Goal: Task Accomplishment & Management: Complete application form

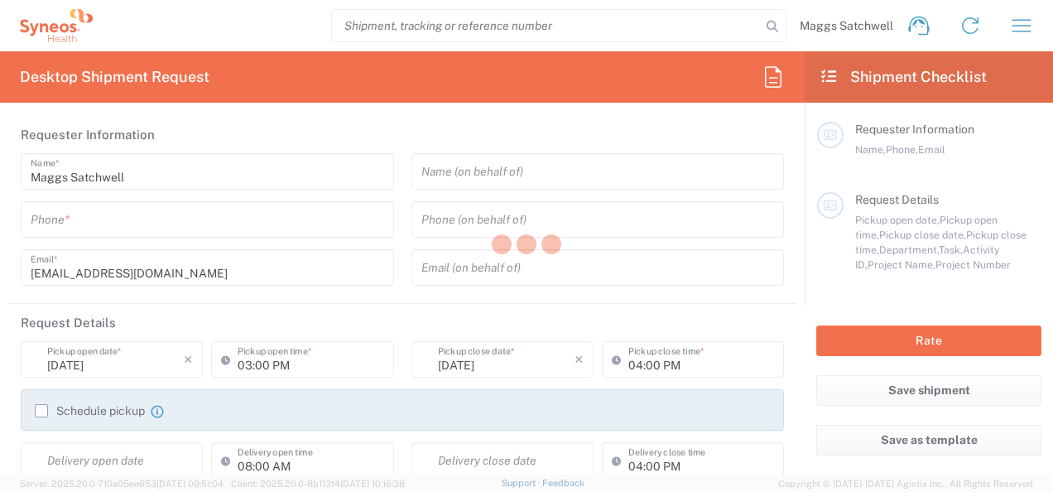
type input "6001"
type input "[GEOGRAPHIC_DATA]"
type input "Syneos Health Commrcl Europe LTD"
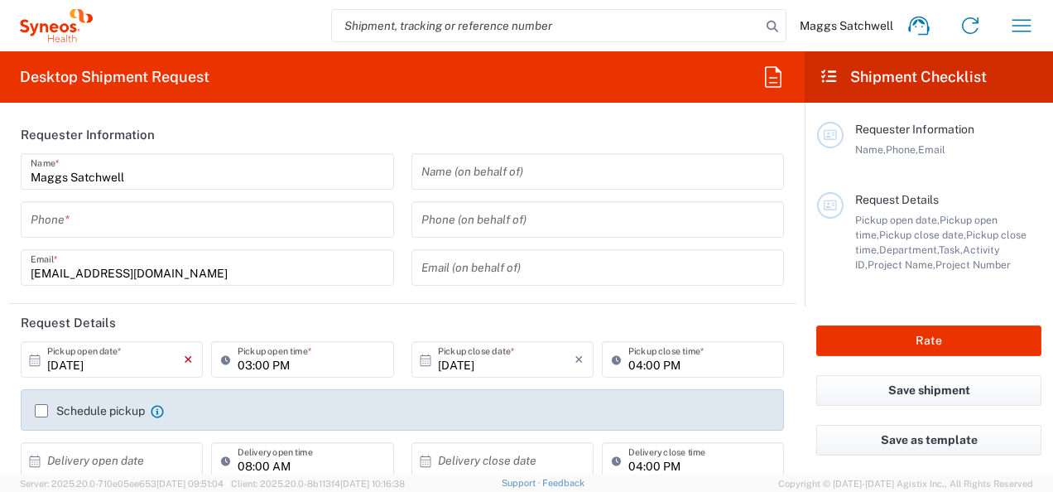
click at [189, 354] on icon "×" at bounding box center [188, 359] width 9 height 26
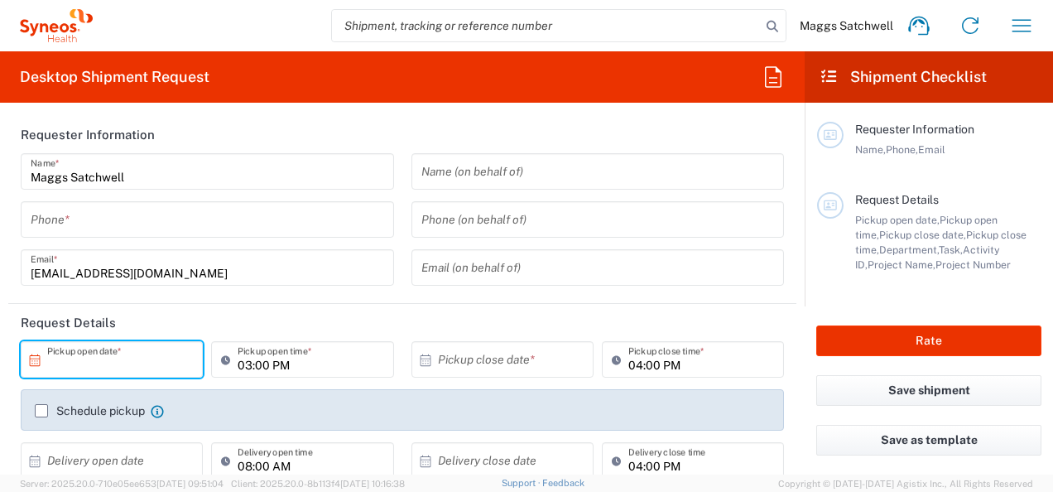
click at [32, 356] on icon at bounding box center [34, 360] width 15 height 15
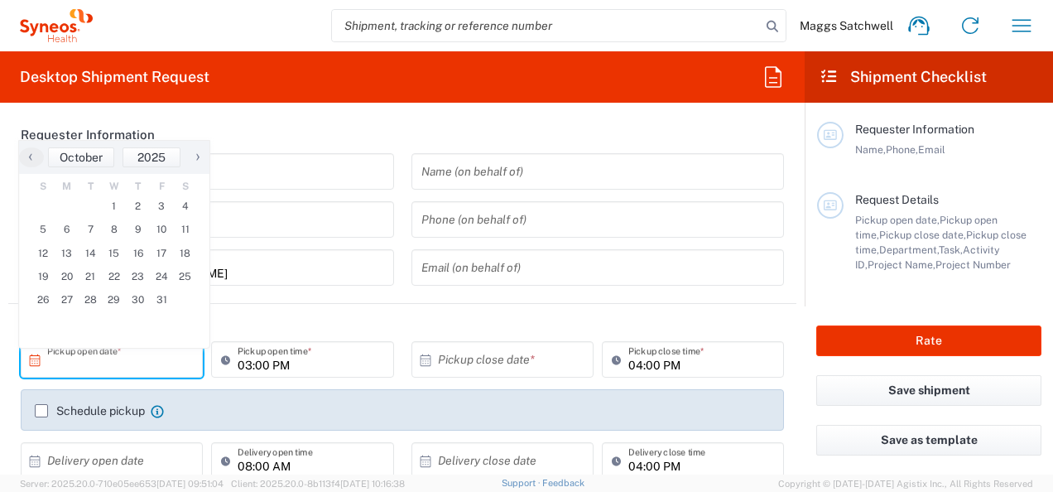
scroll to position [233, 0]
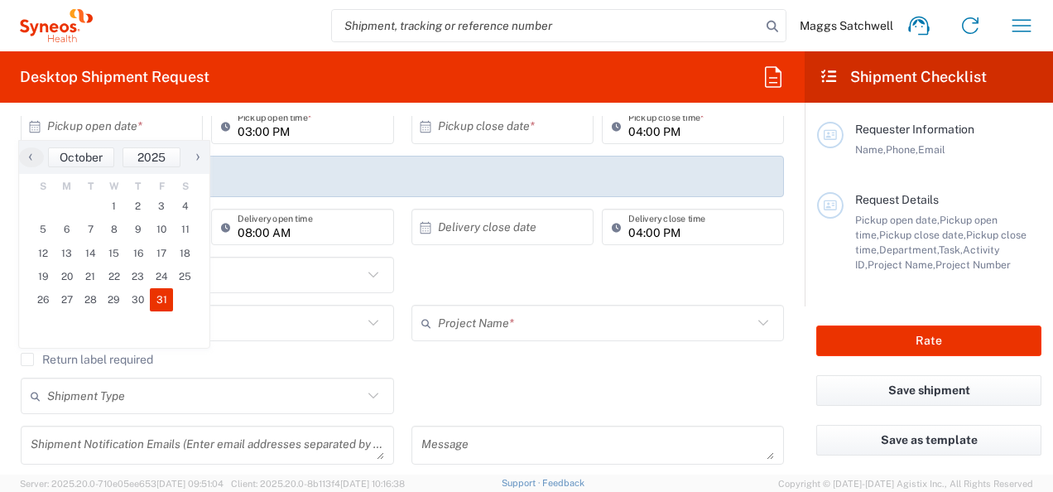
click at [156, 296] on span "31" at bounding box center [162, 299] width 24 height 23
type input "[DATE]"
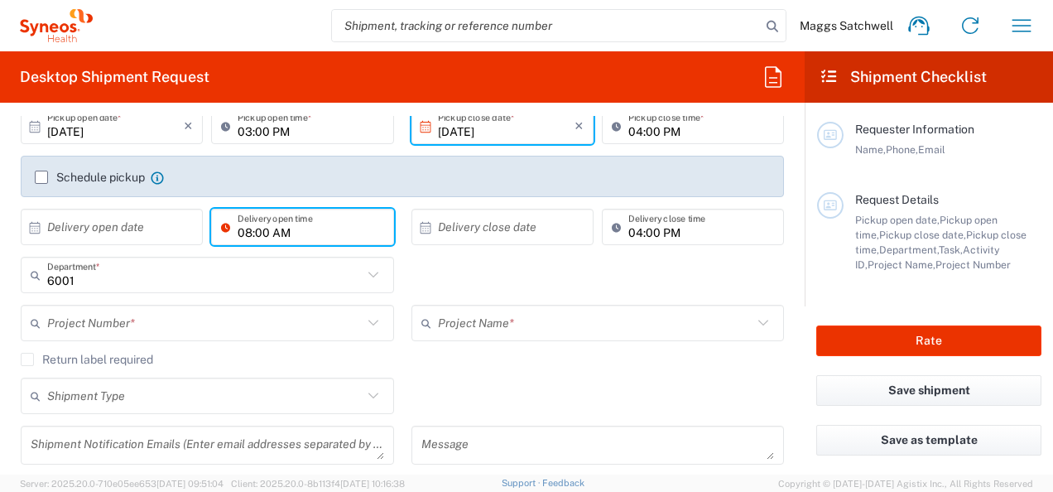
click at [344, 230] on input "08:00 AM" at bounding box center [311, 227] width 146 height 29
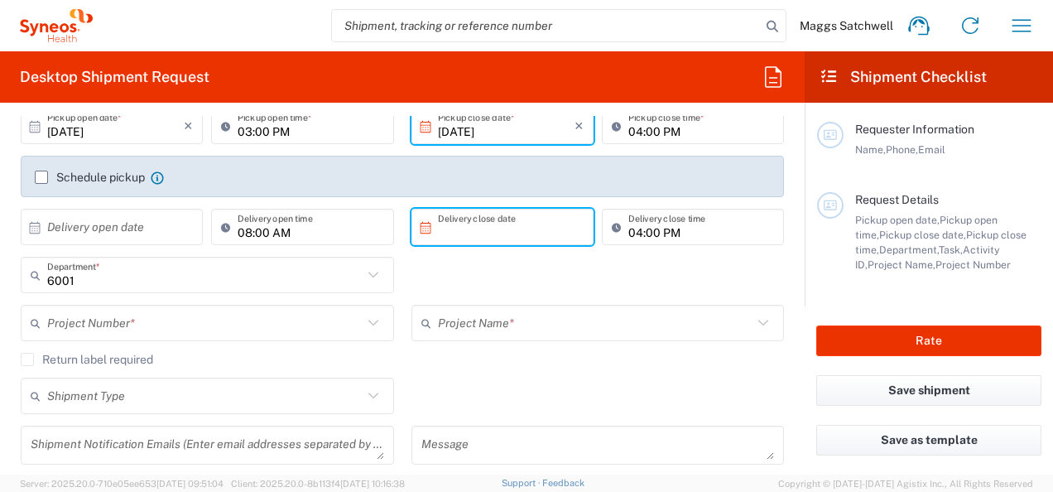
click at [512, 224] on input "text" at bounding box center [506, 227] width 137 height 29
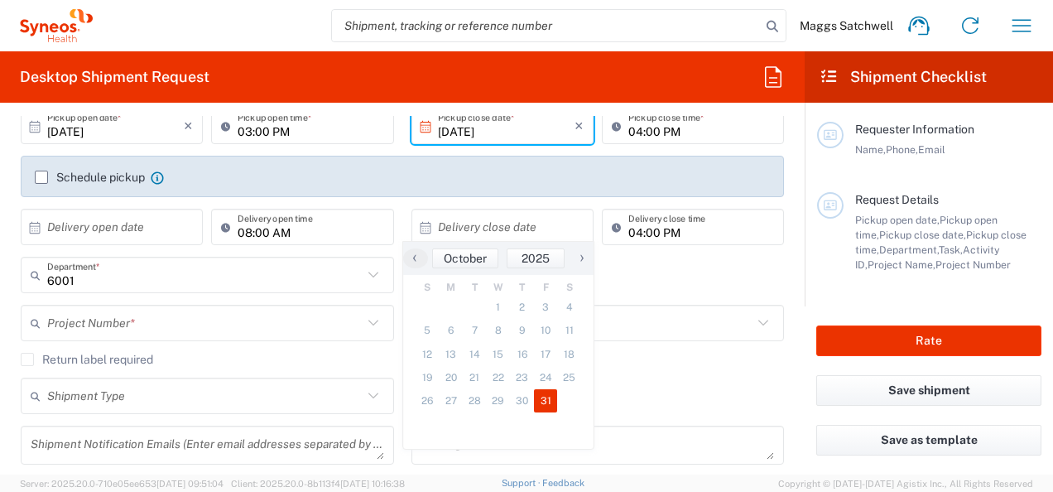
click at [546, 407] on span "31" at bounding box center [546, 400] width 24 height 23
type input "[DATE]"
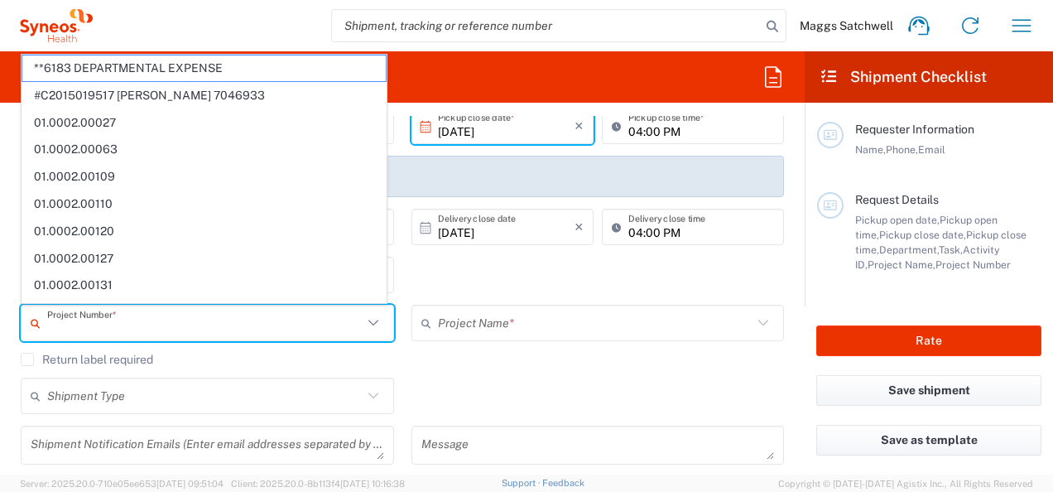
click at [328, 318] on input "text" at bounding box center [204, 323] width 315 height 29
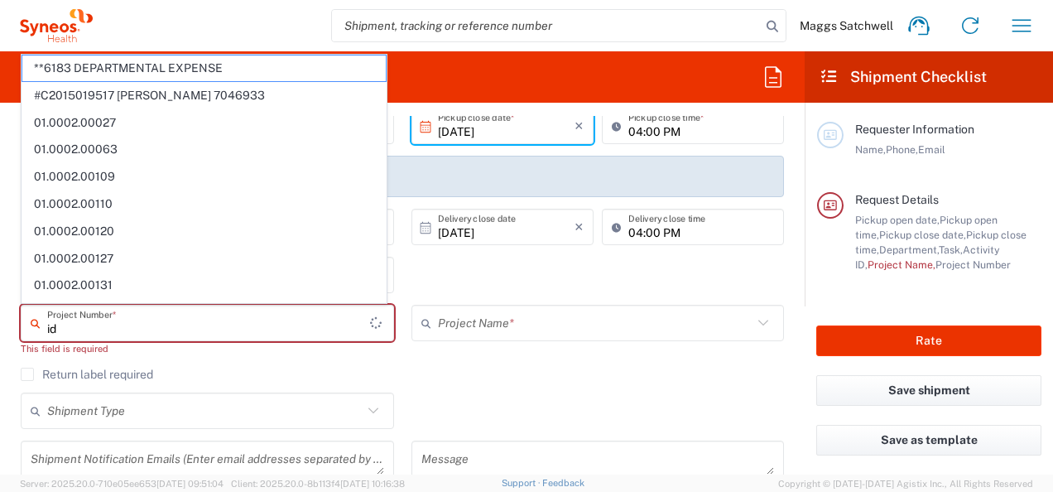
type input "i"
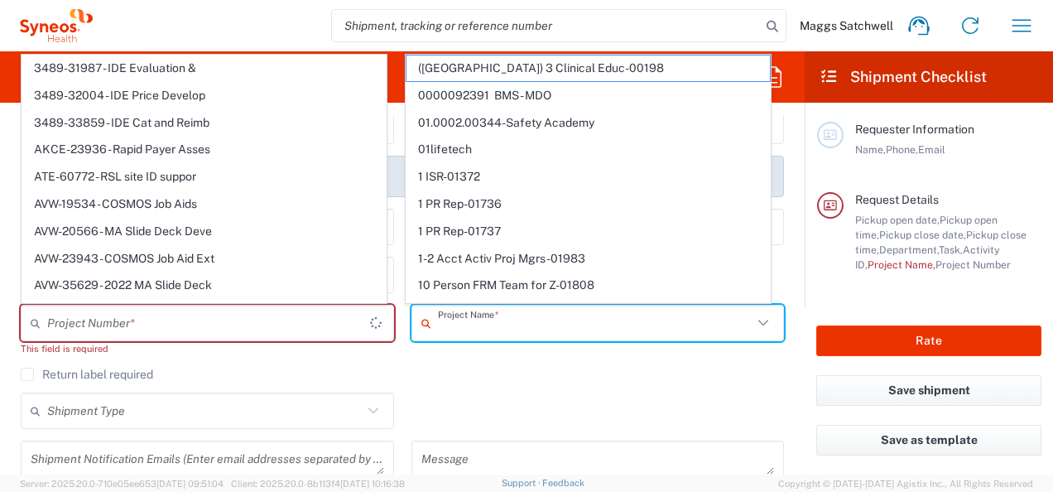
click at [600, 325] on input "text" at bounding box center [595, 323] width 315 height 29
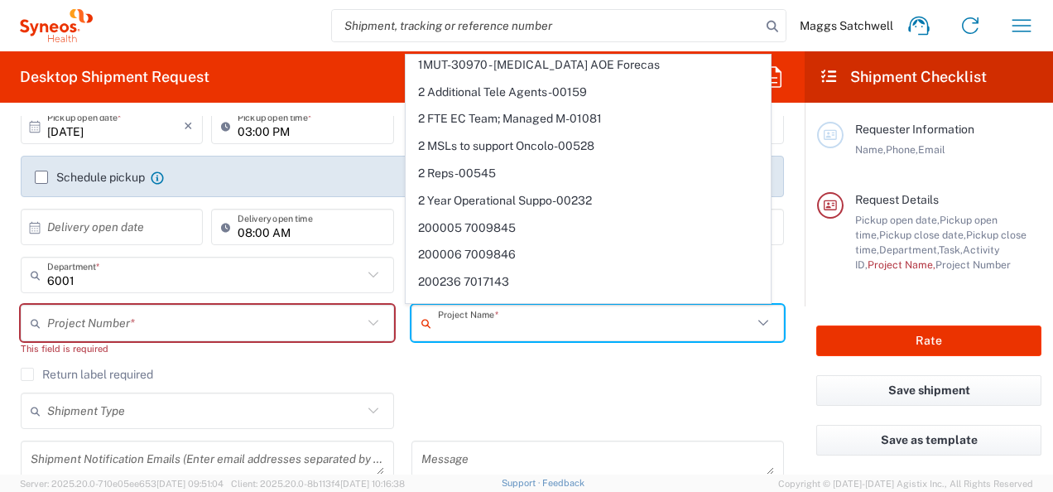
scroll to position [0, 0]
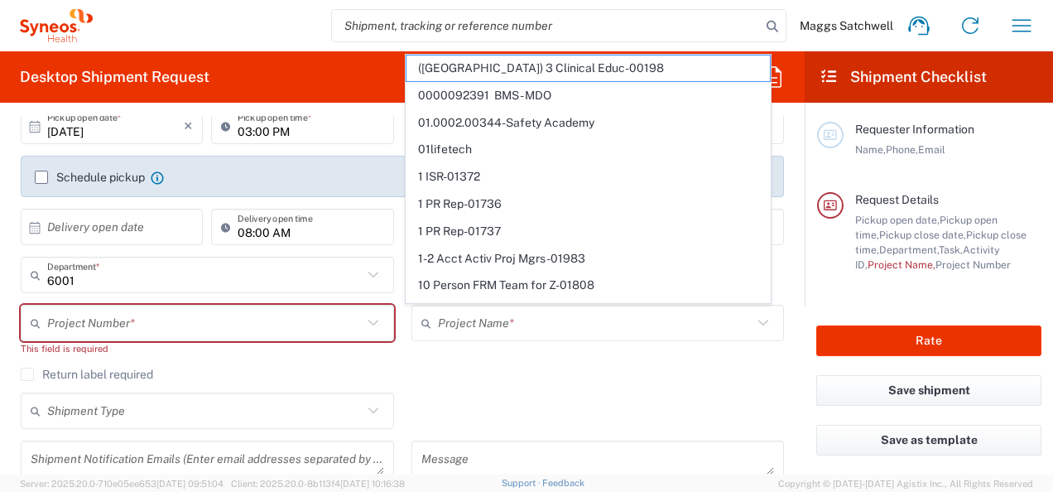
click at [536, 442] on div "Message" at bounding box center [597, 459] width 373 height 39
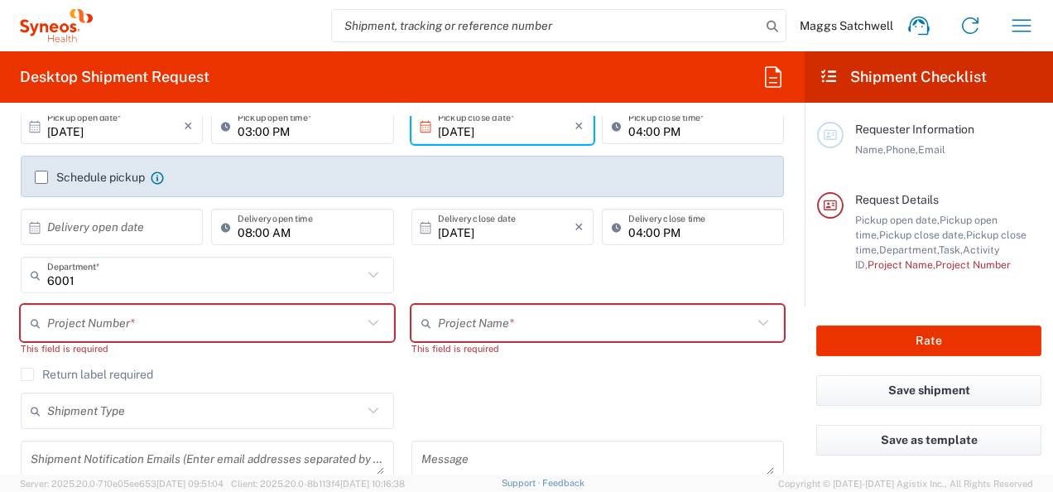
click at [374, 414] on icon at bounding box center [374, 411] width 22 height 22
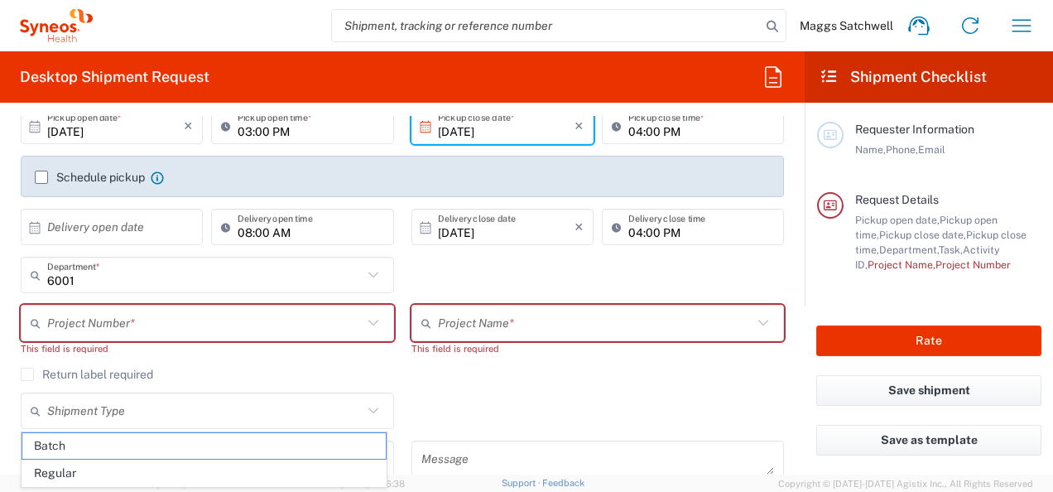
click at [26, 374] on label "Return label required" at bounding box center [87, 374] width 132 height 13
click at [27, 374] on input "Return label required" at bounding box center [27, 374] width 0 height 0
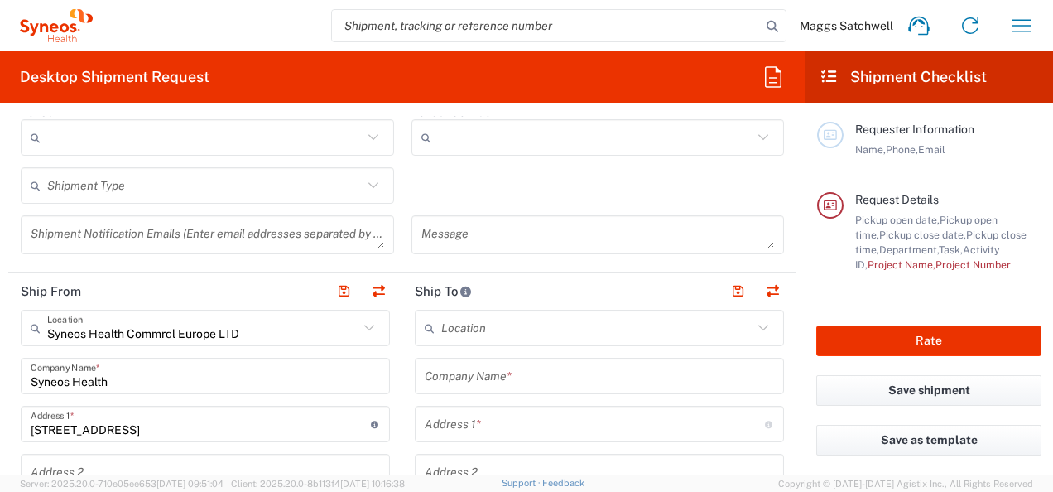
scroll to position [513, 0]
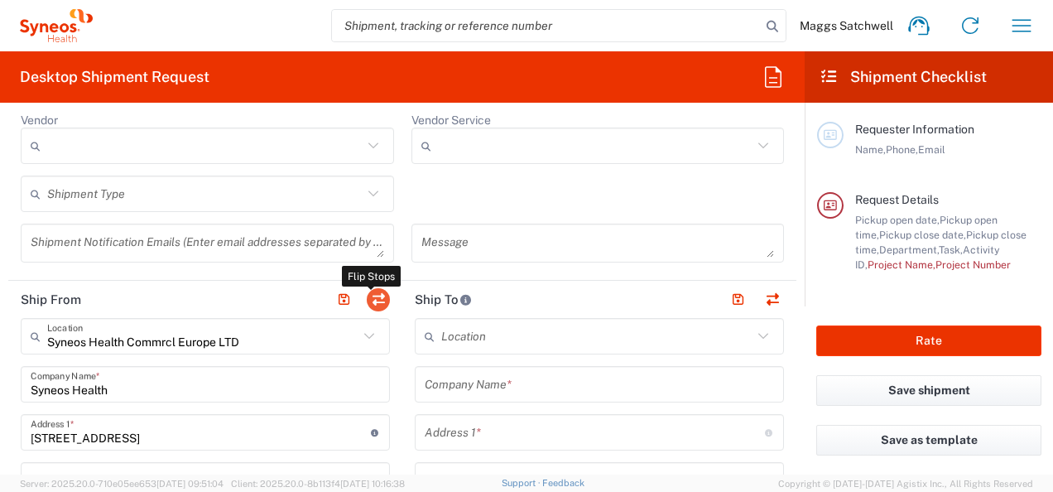
click at [374, 296] on button "button" at bounding box center [378, 299] width 23 height 23
type input "Syneos Health Commrcl Europe LTD"
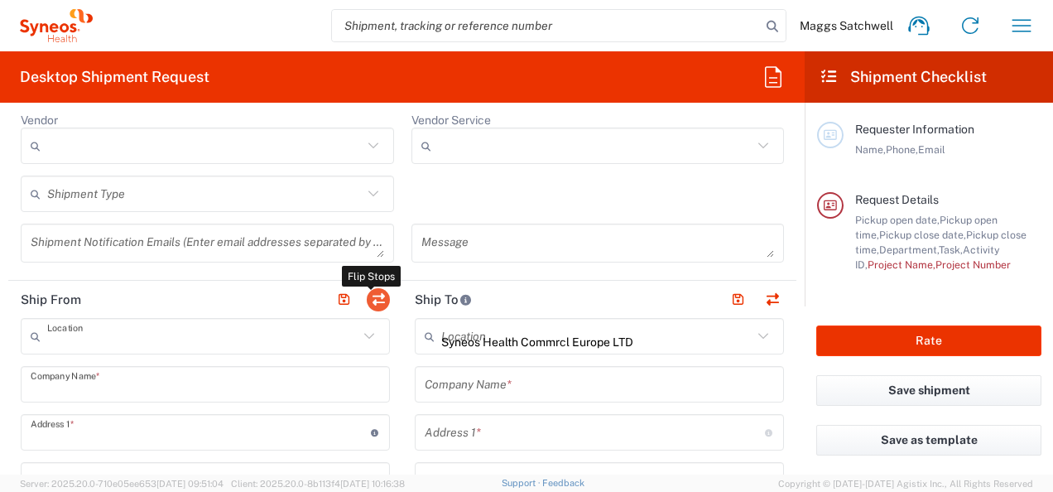
type input "Syneos Health"
type input "[STREET_ADDRESS]"
type input "[GEOGRAPHIC_DATA]"
type input "WC1A 2SL"
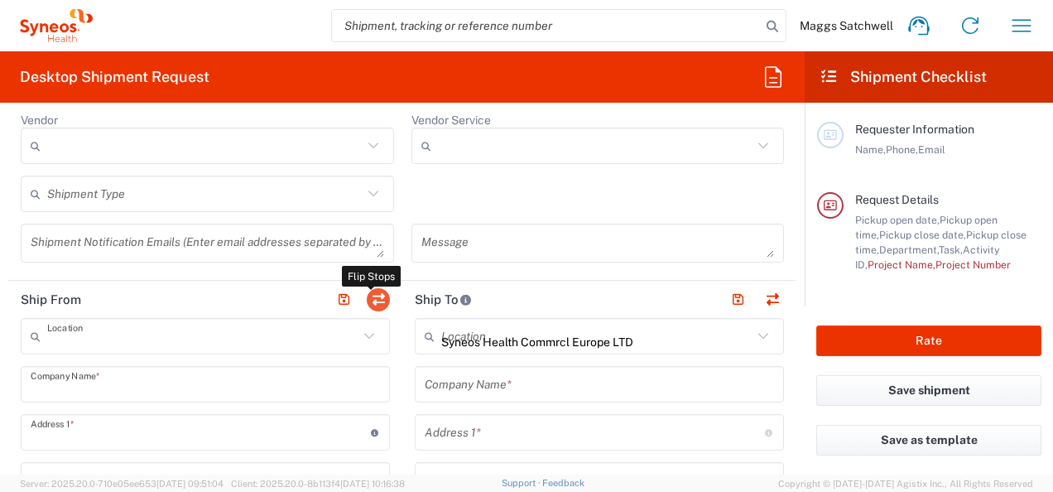
type input "Maggs Satchwell"
type input "[EMAIL_ADDRESS][DOMAIN_NAME]"
type input "EORI"
type input "TIN"
type input "08850557"
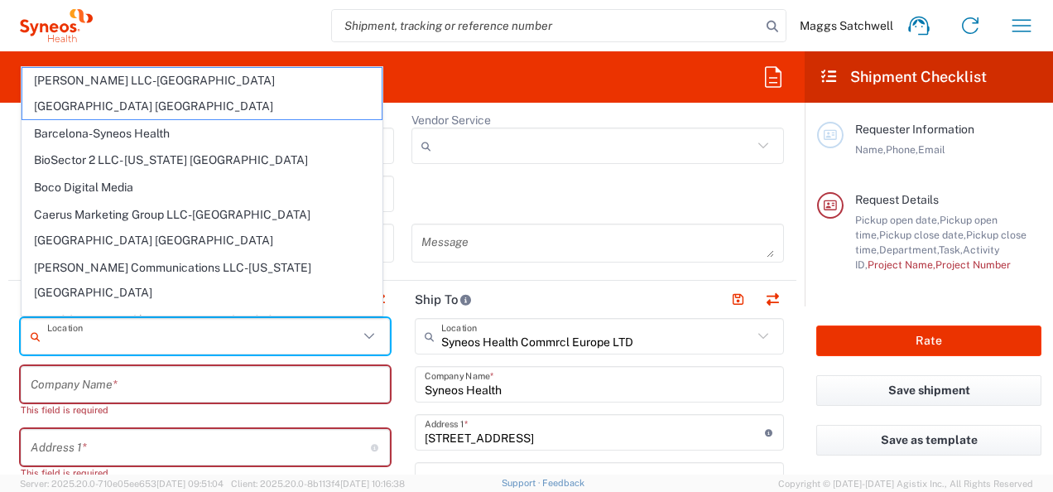
click at [80, 338] on input "text" at bounding box center [202, 336] width 311 height 29
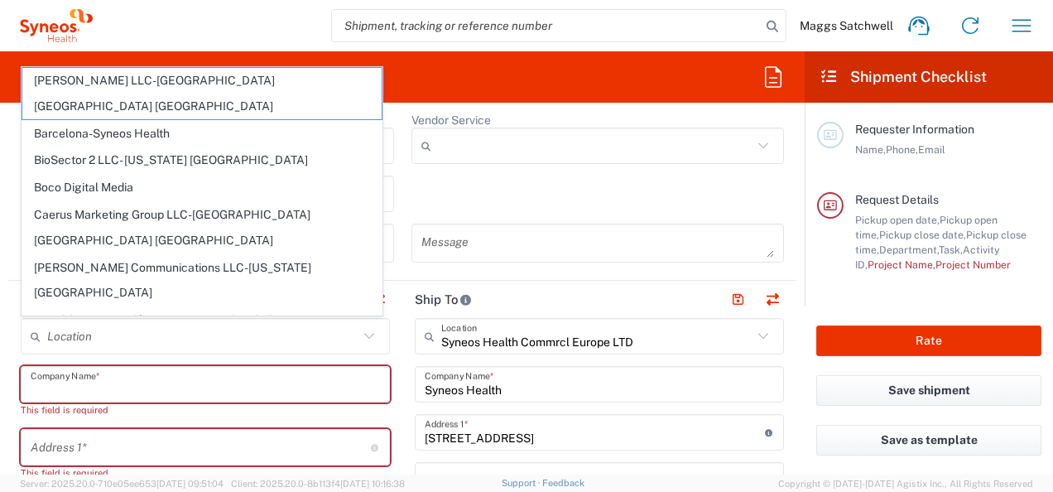
click at [120, 384] on input "text" at bounding box center [205, 384] width 349 height 29
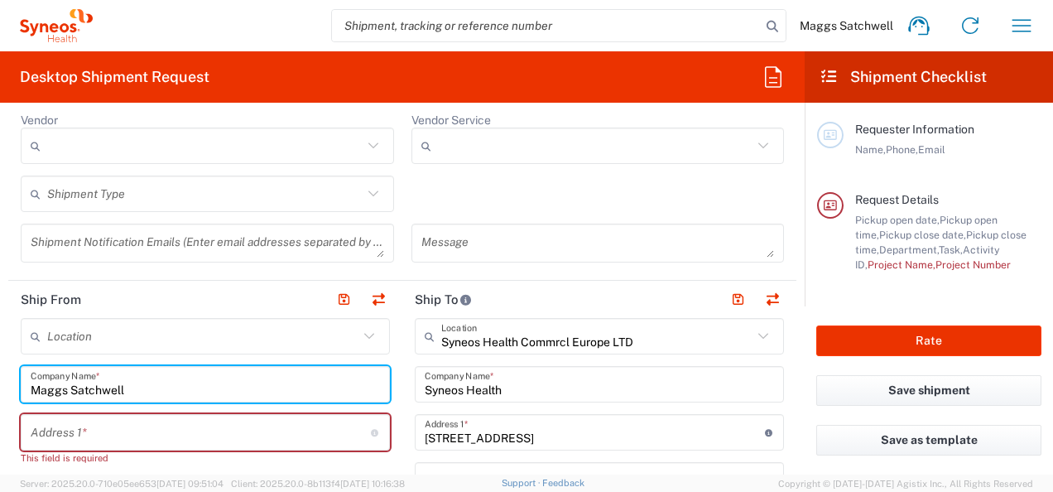
type input "Maggs Satchwell"
click at [94, 427] on input "text" at bounding box center [201, 432] width 340 height 29
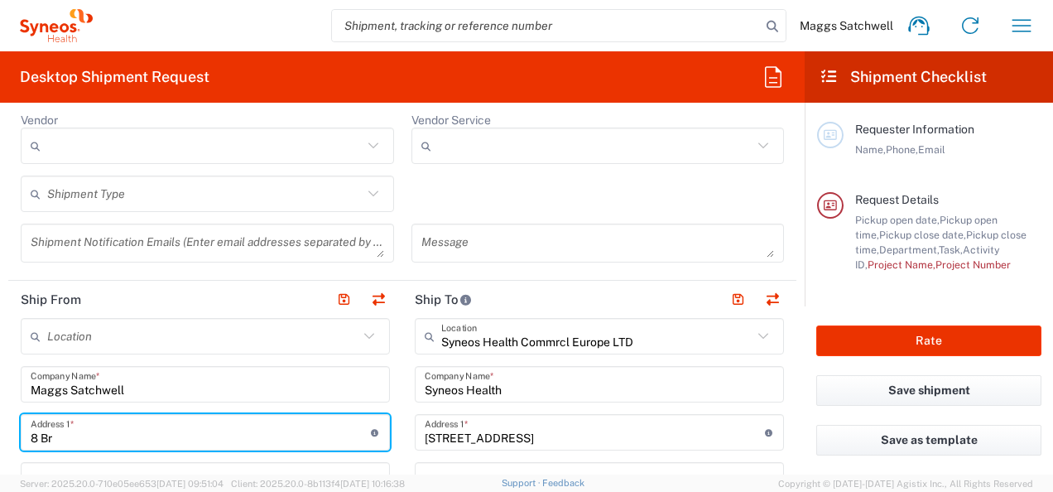
type input "[STREET_ADDRESS]"
type input "[EMAIL_ADDRESS][DOMAIN_NAME]"
type input "[PERSON_NAME]"
type input "[GEOGRAPHIC_DATA]"
type input "07973633547"
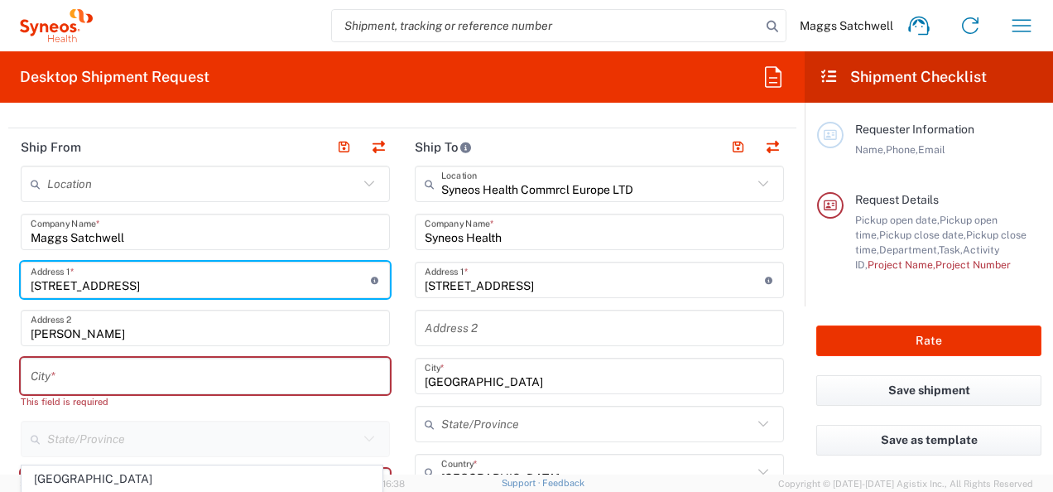
scroll to position [670, 0]
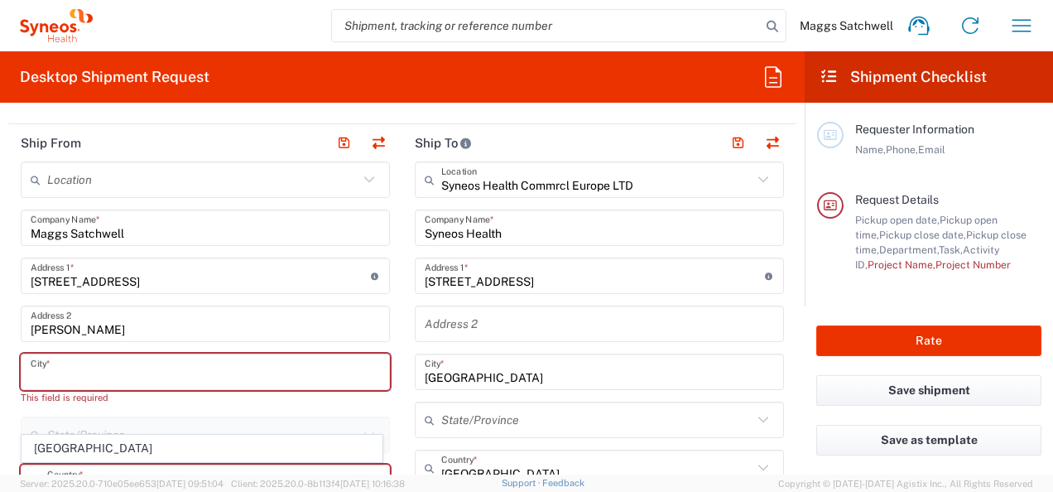
click at [80, 369] on input "text" at bounding box center [205, 372] width 349 height 29
type input "Solih"
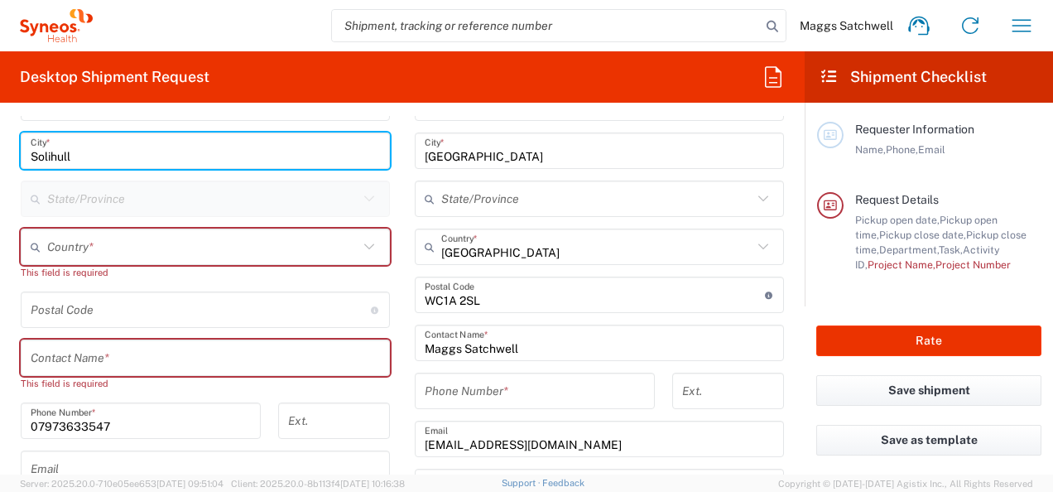
scroll to position [895, 0]
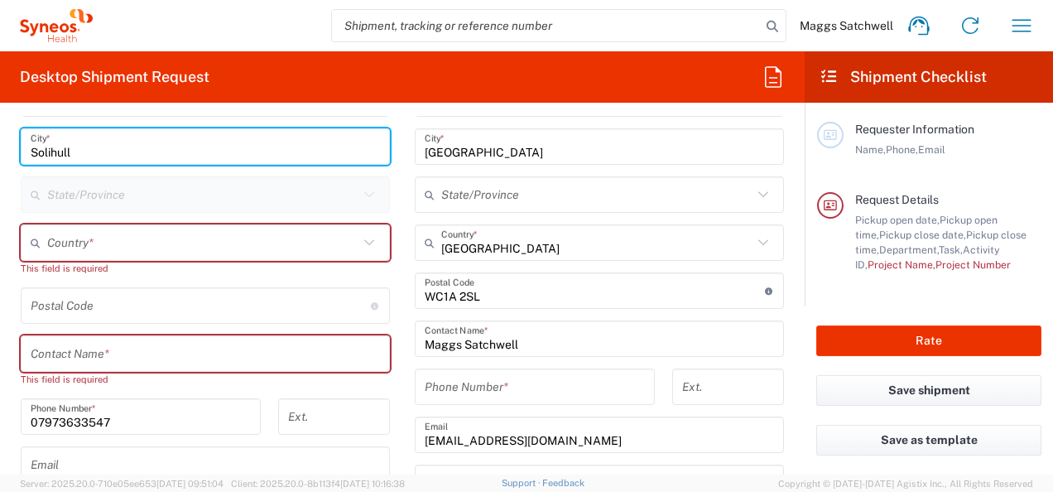
type input "Solihull"
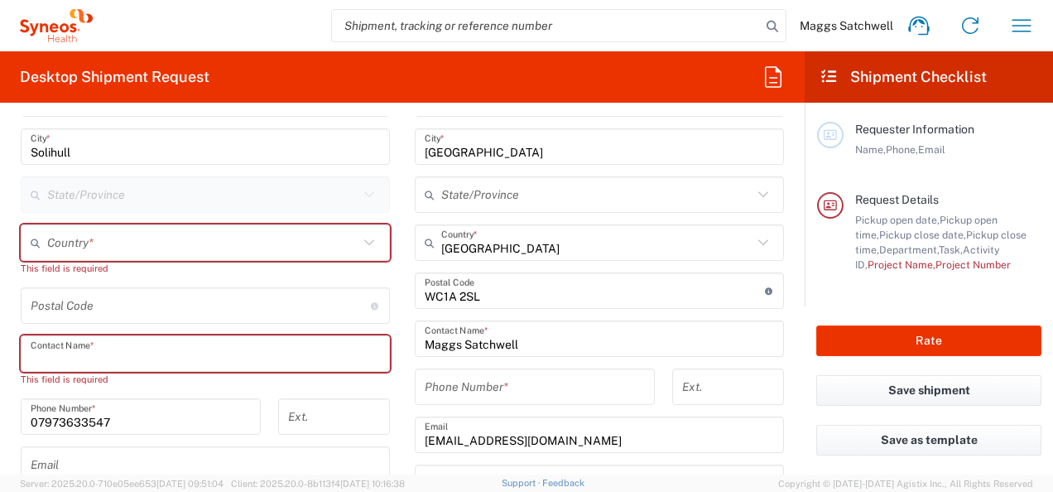
click at [66, 359] on input "text" at bounding box center [205, 353] width 349 height 29
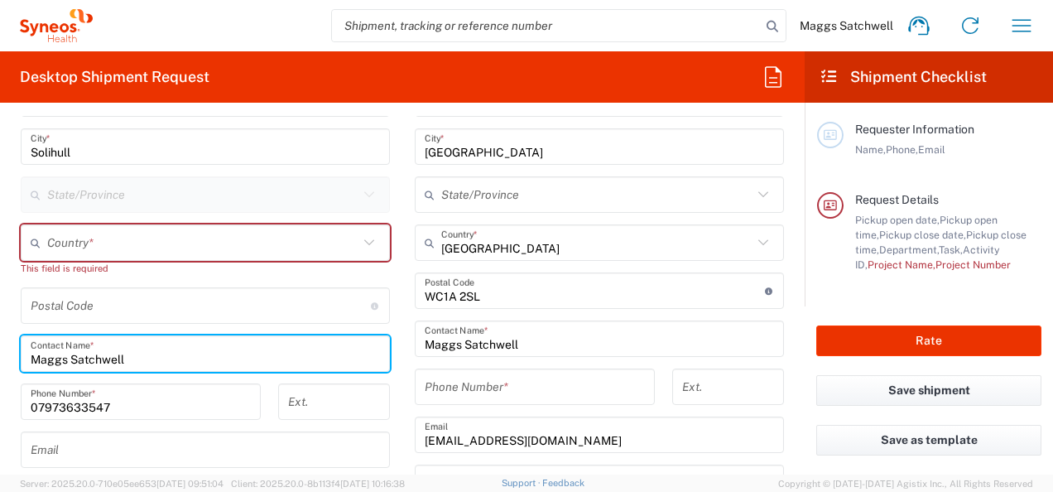
type input "Maggs Satchwell"
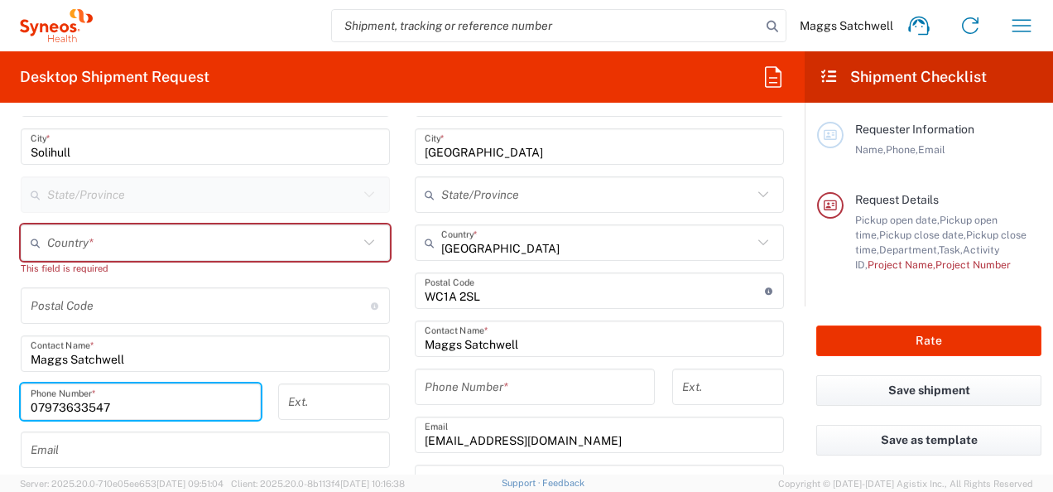
click at [140, 399] on input "07973633547" at bounding box center [141, 401] width 220 height 29
type input "0"
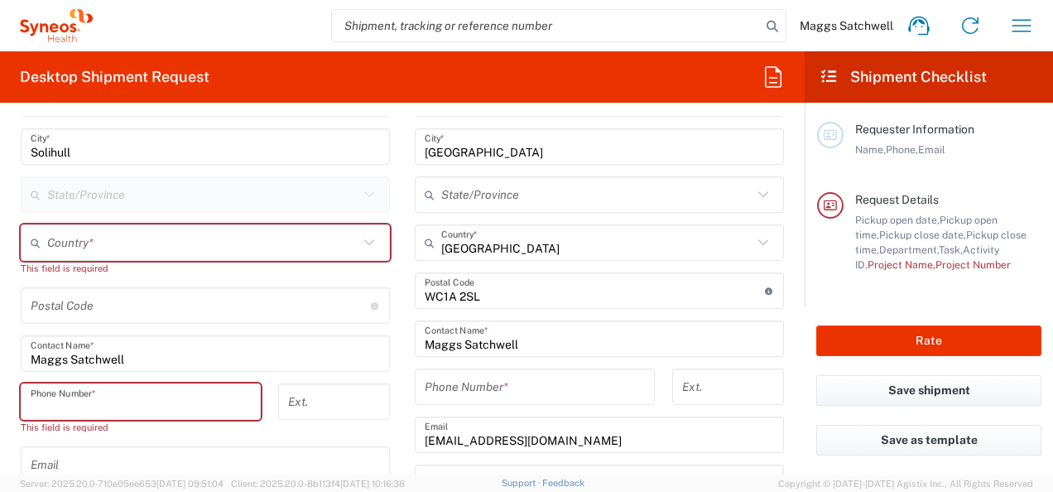
click at [104, 406] on input "tel" at bounding box center [141, 401] width 220 height 29
click at [34, 402] on input "0797" at bounding box center [141, 401] width 220 height 29
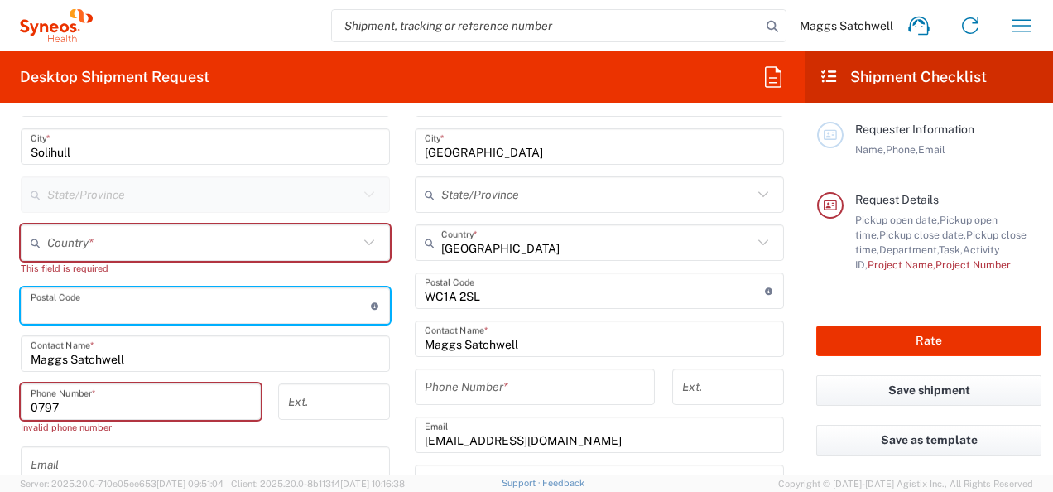
drag, startPoint x: 127, startPoint y: 290, endPoint x: 58, endPoint y: 404, distance: 133.7
click at [58, 404] on div "Location [PERSON_NAME] LLC-[GEOGRAPHIC_DATA] [GEOGRAPHIC_DATA] [GEOGRAPHIC_DATA…" at bounding box center [205, 322] width 369 height 773
click at [58, 404] on input "0797" at bounding box center [141, 401] width 220 height 29
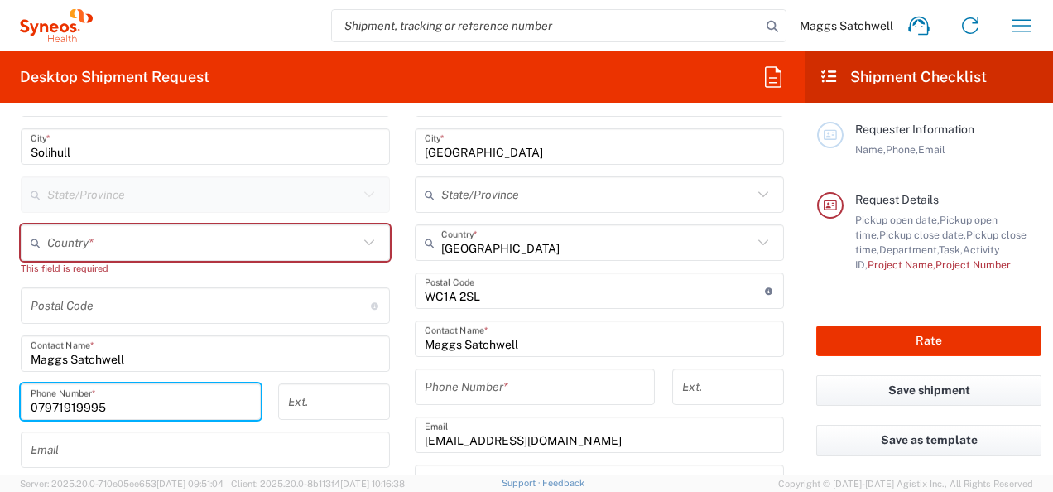
type input "07971919995"
click at [371, 381] on div "Location [PERSON_NAME] LLC-[GEOGRAPHIC_DATA] [GEOGRAPHIC_DATA] [GEOGRAPHIC_DATA…" at bounding box center [205, 315] width 369 height 758
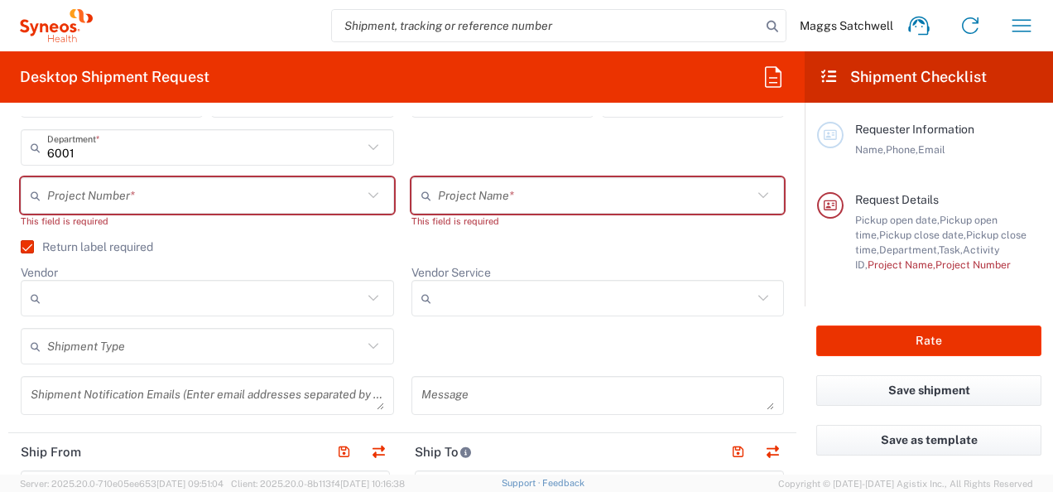
scroll to position [336, 0]
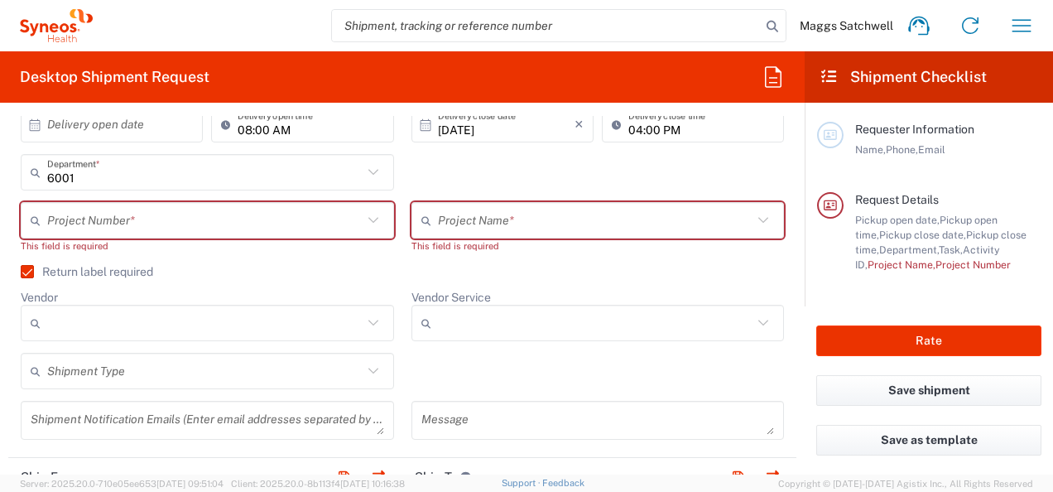
click at [363, 373] on icon at bounding box center [374, 371] width 22 height 22
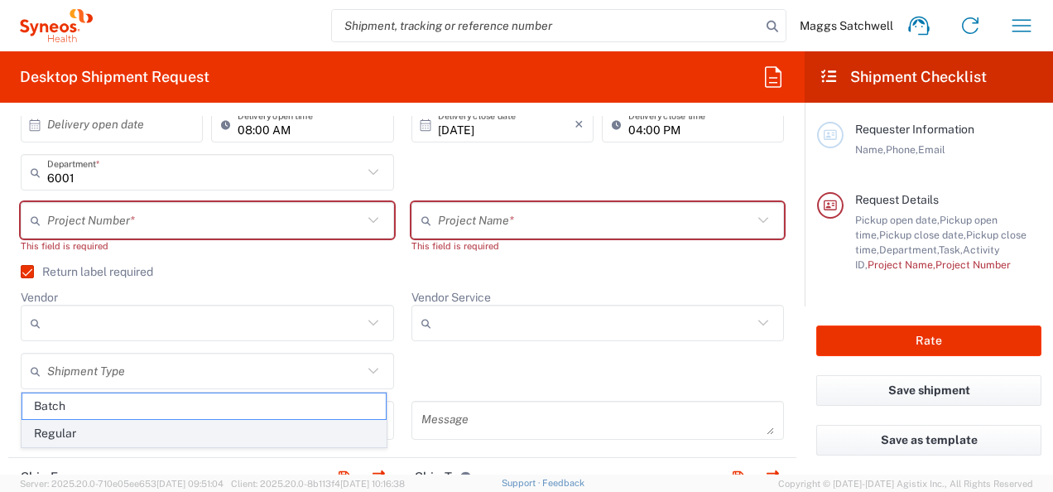
click at [233, 430] on span "Regular" at bounding box center [203, 434] width 363 height 26
type input "Regular"
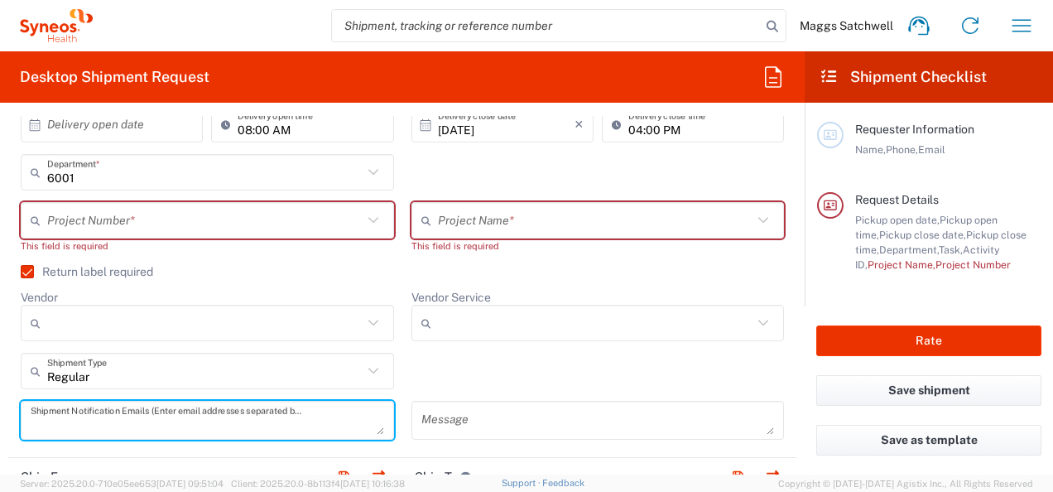
click at [191, 421] on textarea at bounding box center [207, 420] width 353 height 29
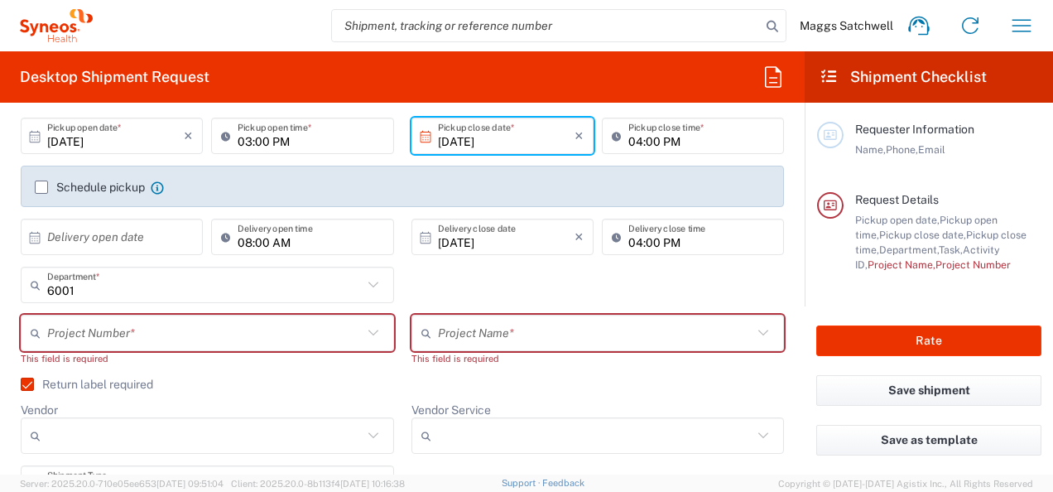
scroll to position [219, 0]
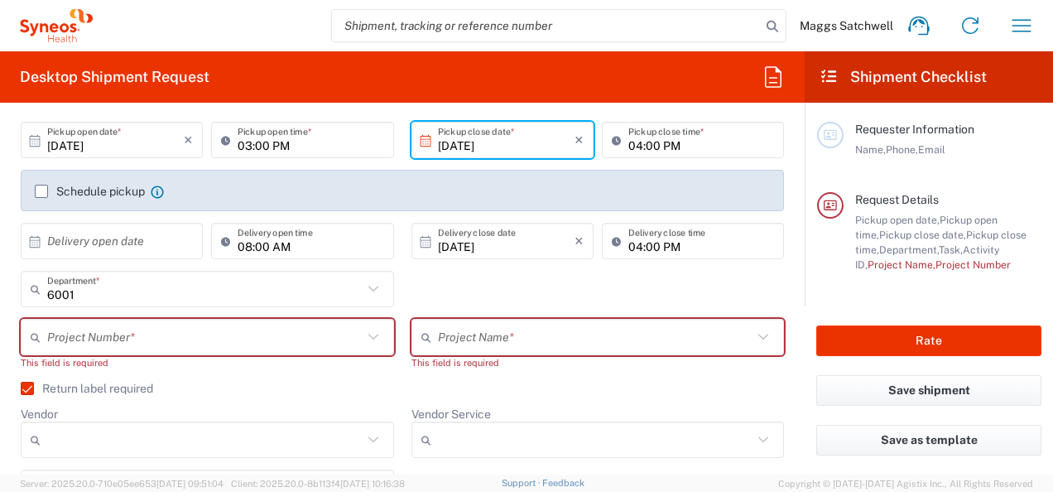
type textarea "[EMAIL_ADDRESS][DOMAIN_NAME]"
click at [38, 185] on label "Schedule pickup" at bounding box center [90, 191] width 110 height 13
click at [41, 191] on input "Schedule pickup" at bounding box center [41, 191] width 0 height 0
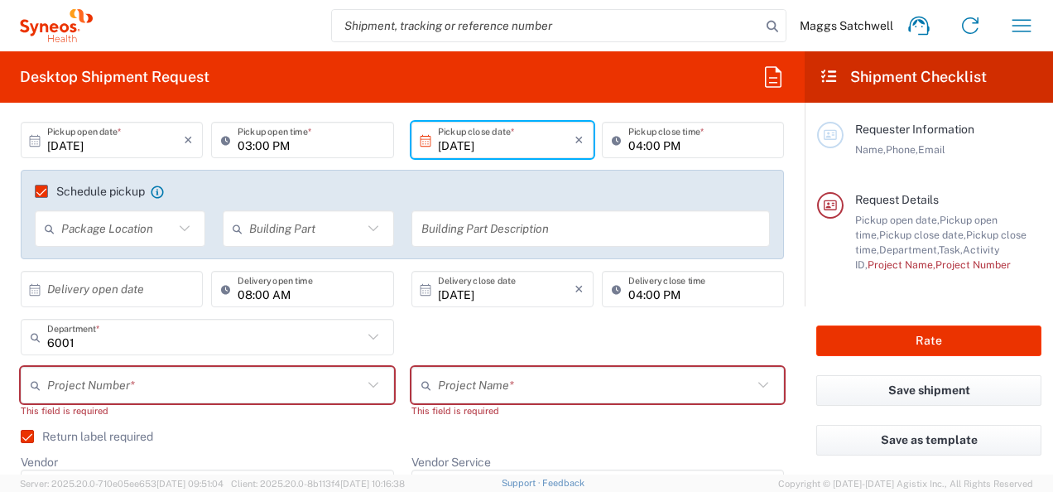
click at [185, 227] on icon at bounding box center [185, 229] width 22 height 22
click at [43, 192] on label "Schedule pickup" at bounding box center [90, 191] width 110 height 13
click at [34, 191] on input "Schedule pickup" at bounding box center [34, 191] width 0 height 0
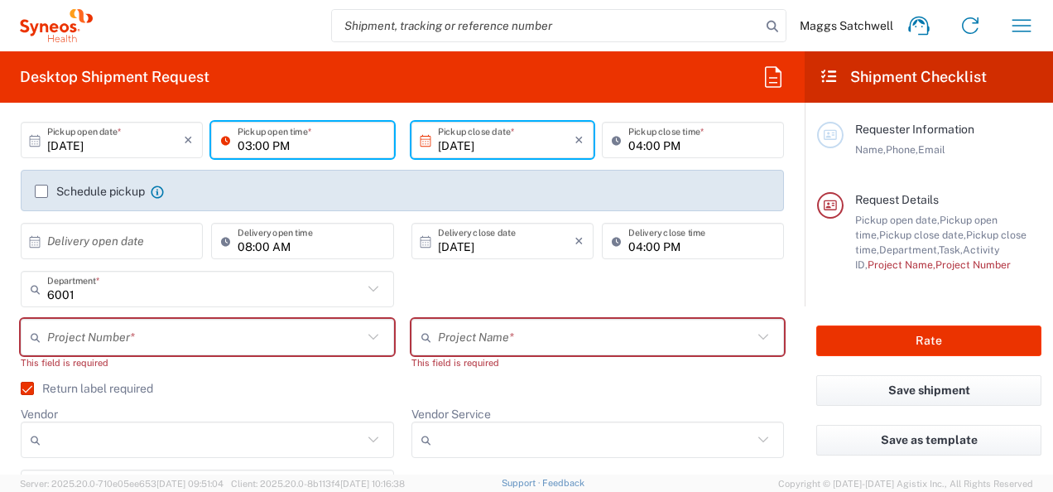
click at [296, 142] on input "03:00 PM" at bounding box center [311, 140] width 146 height 29
click at [248, 144] on input "03:00 PM" at bounding box center [311, 140] width 146 height 29
type input "03:00 PM"
click at [369, 440] on icon at bounding box center [374, 440] width 22 height 22
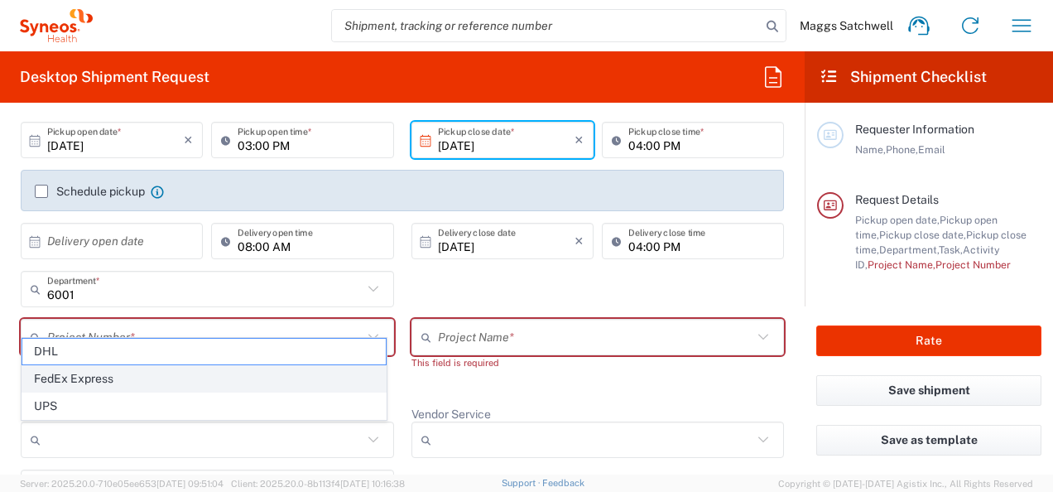
click at [176, 382] on span "FedEx Express" at bounding box center [203, 379] width 363 height 26
type input "FedEx Express"
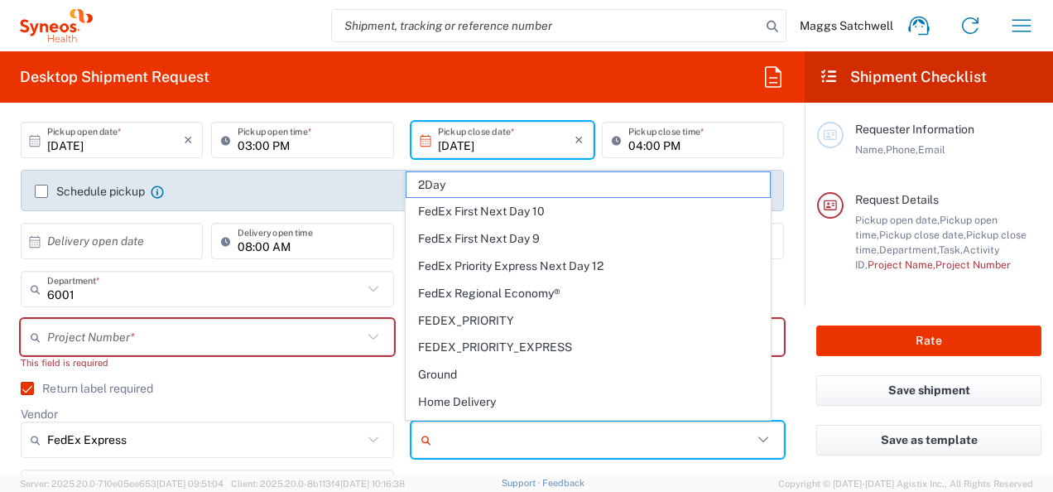
click at [488, 435] on input "Vendor Service" at bounding box center [595, 439] width 315 height 26
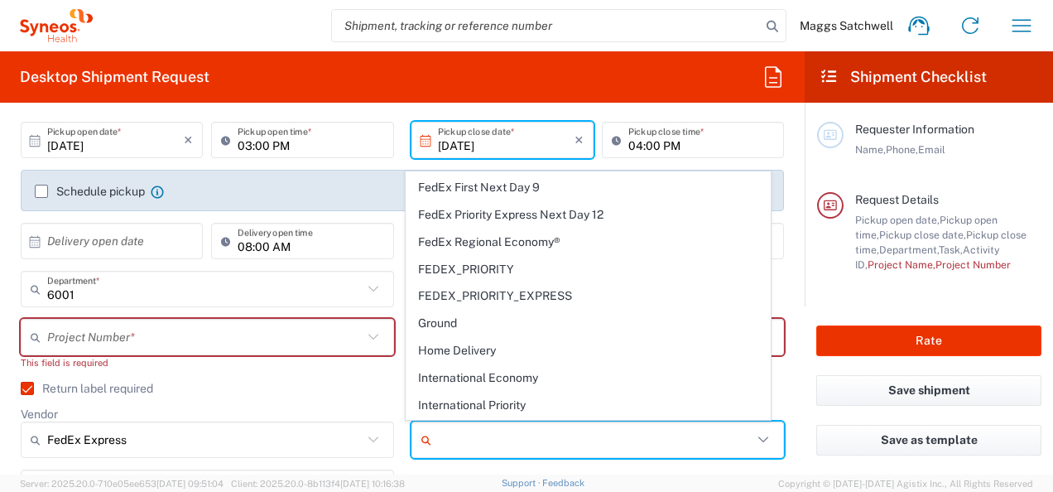
scroll to position [123, 0]
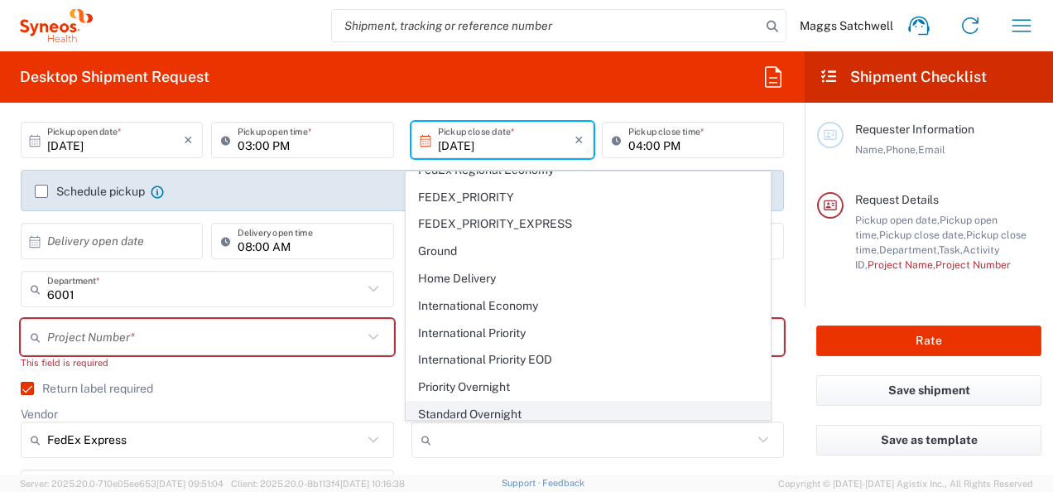
click at [510, 410] on span "Standard Overnight" at bounding box center [587, 415] width 363 height 26
type input "Standard Overnight"
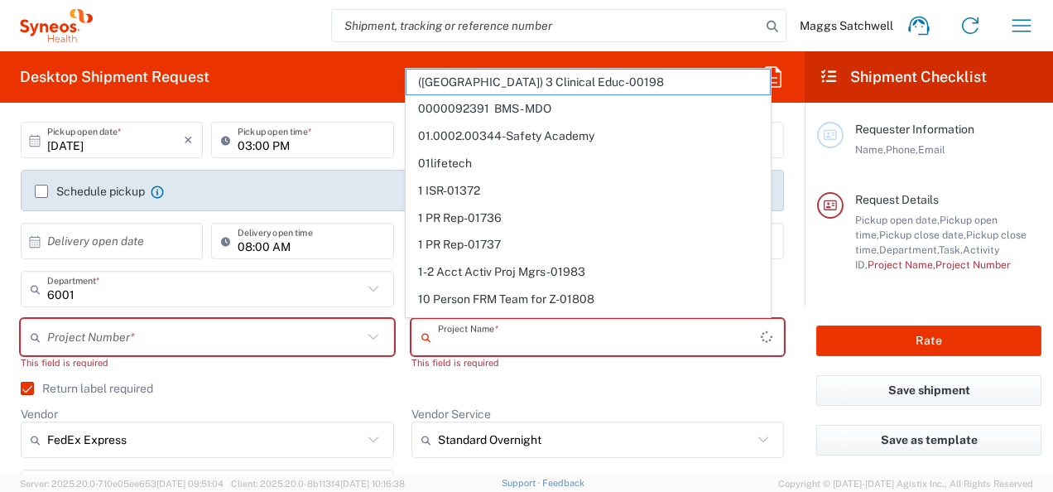
click at [535, 338] on input "text" at bounding box center [599, 337] width 323 height 29
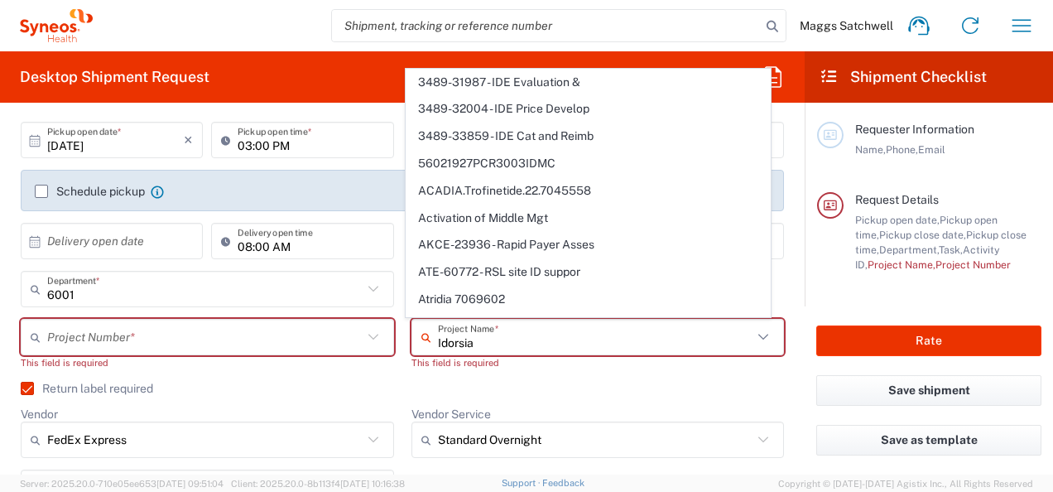
type input "3489-31987 - IDE Evaluation &"
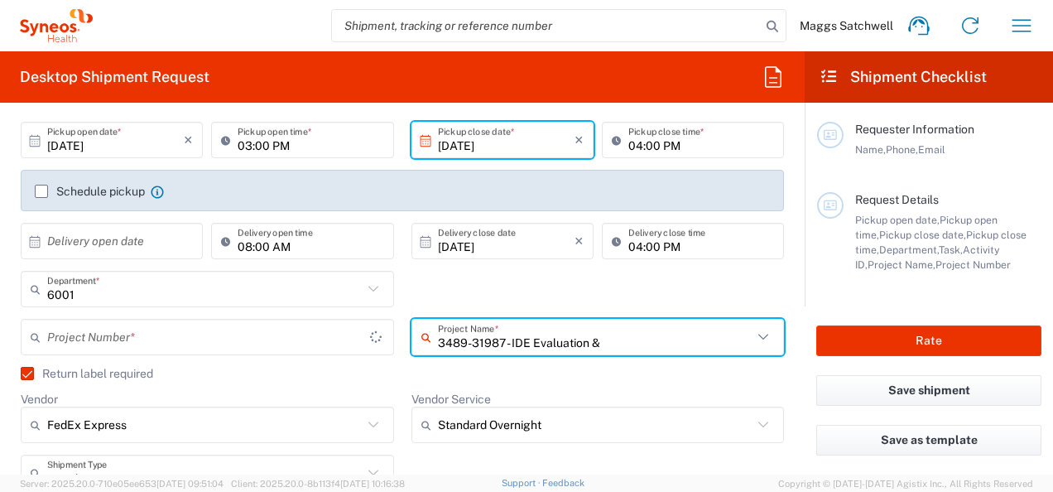
type input "3489-31987 - IDE Evaluation &"
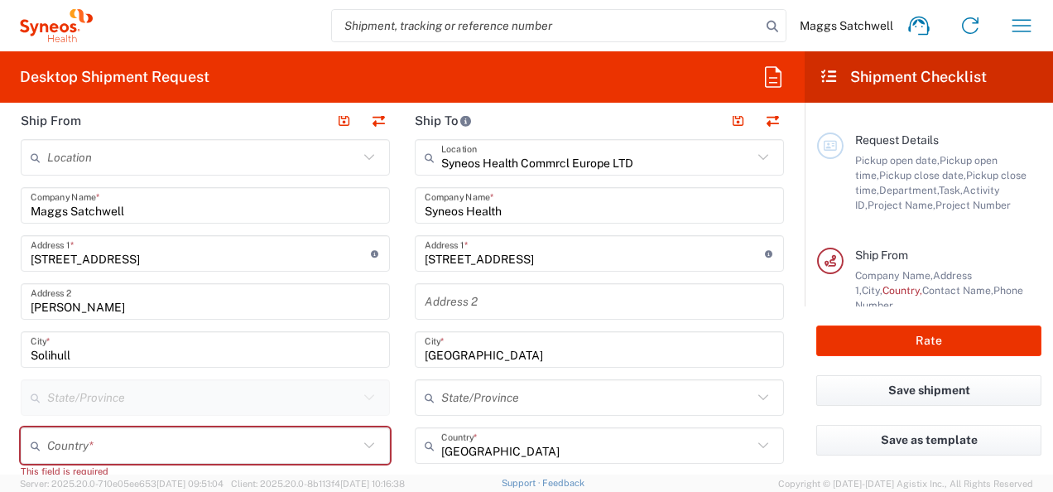
scroll to position [686, 0]
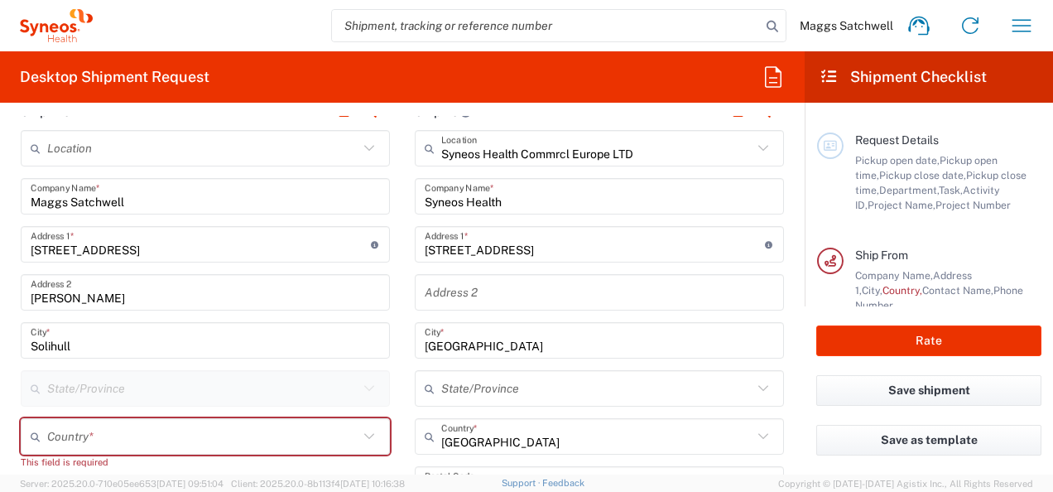
type input "3489-31987 - IDE Evaluation &"
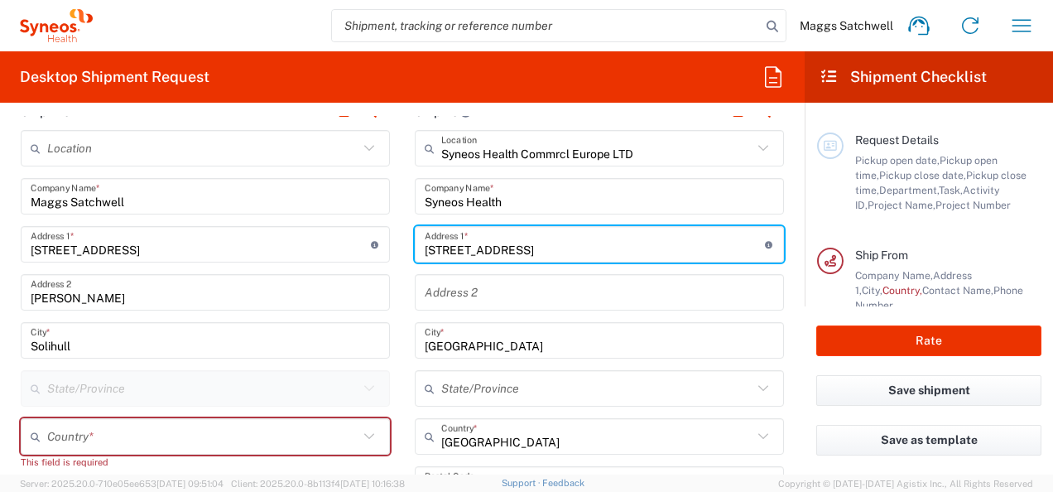
click at [534, 251] on input "[STREET_ADDRESS]" at bounding box center [595, 244] width 340 height 29
type input "1"
click at [713, 248] on input "Farnborough" at bounding box center [595, 244] width 340 height 29
type input "[GEOGRAPHIC_DATA], [STREET_ADDRESS]"
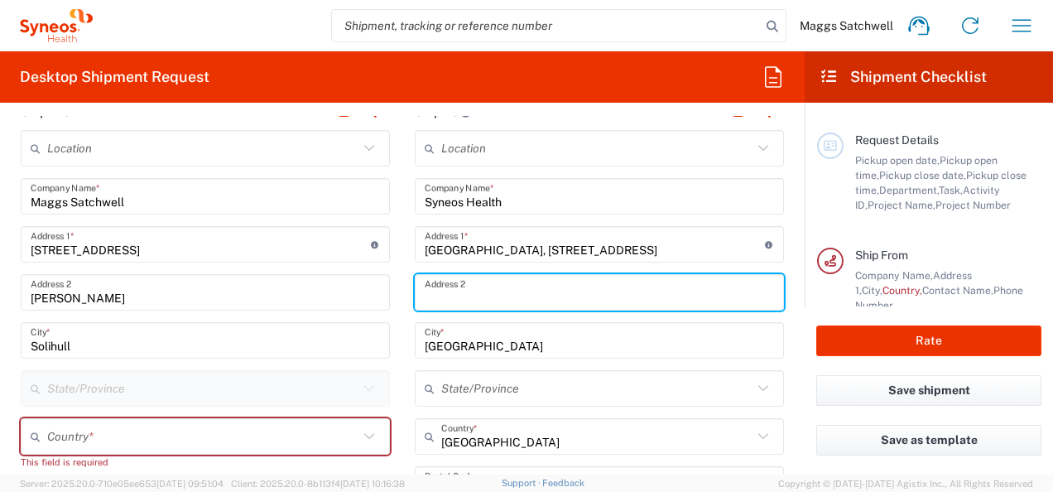
click at [459, 290] on input "text" at bounding box center [599, 292] width 349 height 29
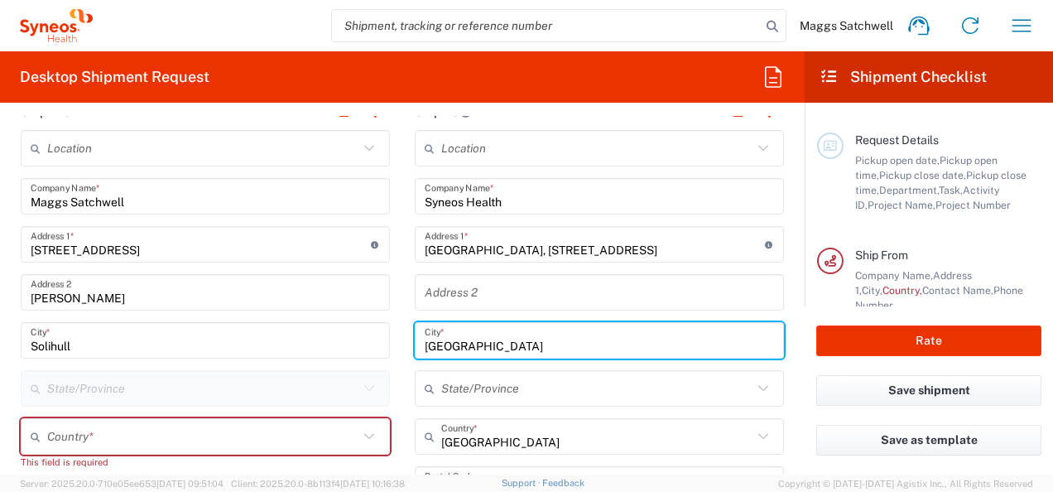
click at [483, 341] on input "[GEOGRAPHIC_DATA]" at bounding box center [599, 340] width 349 height 29
type input "L"
type input "Fanborough"
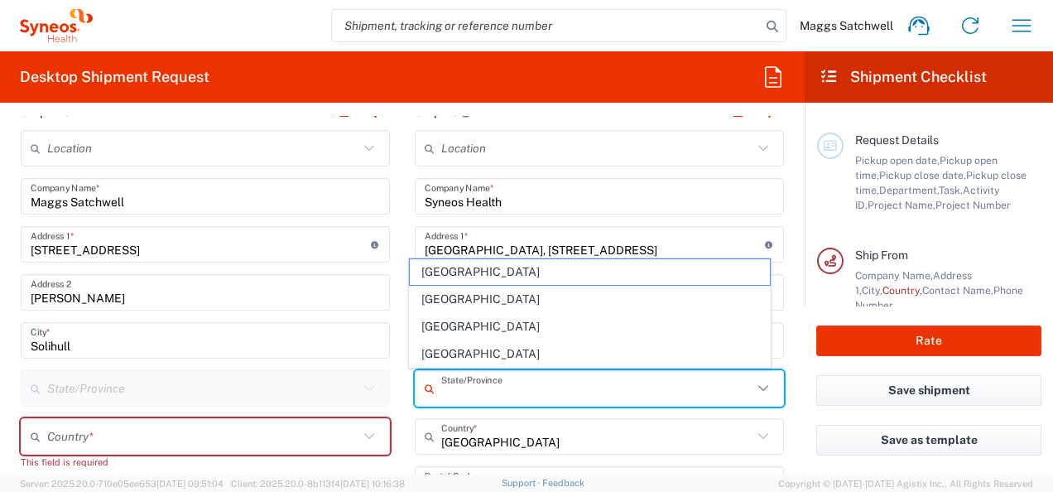
click at [515, 392] on input "text" at bounding box center [596, 388] width 311 height 29
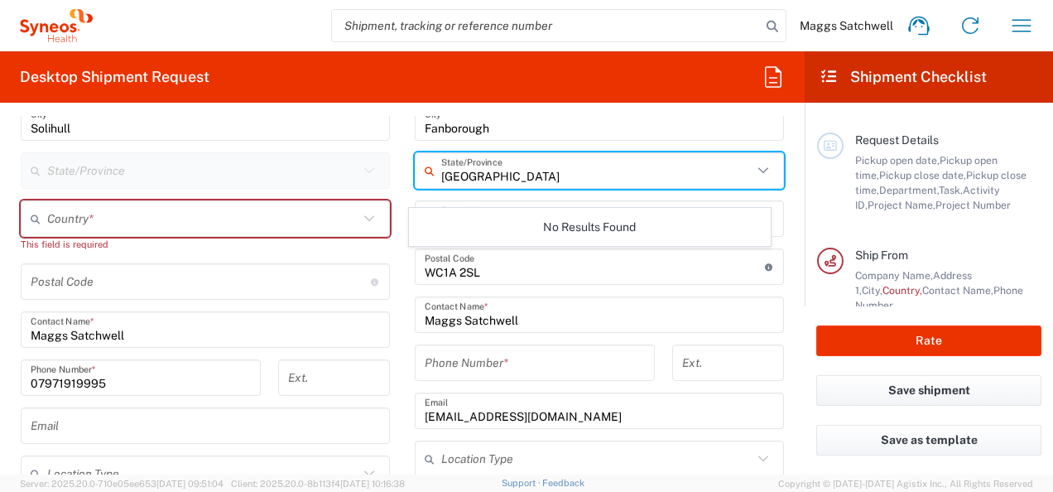
scroll to position [909, 0]
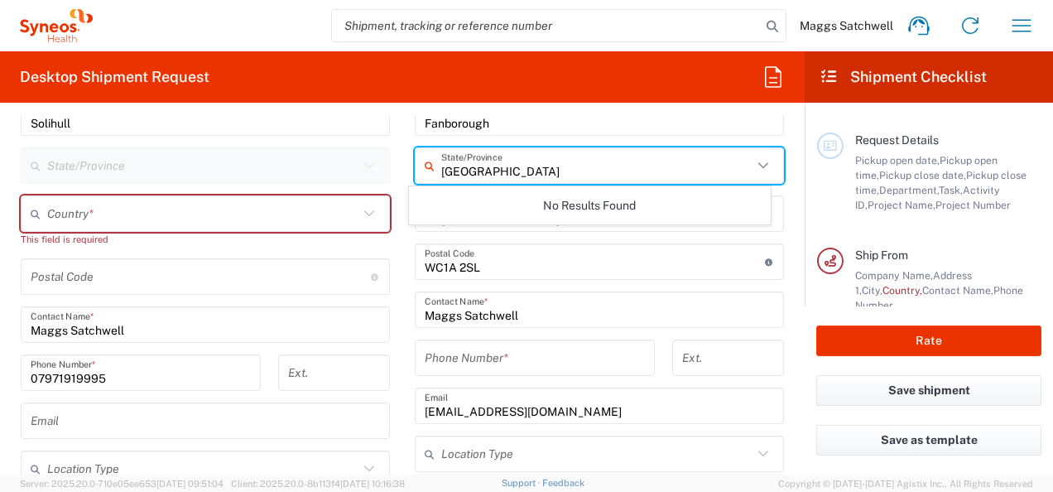
type input "[GEOGRAPHIC_DATA]"
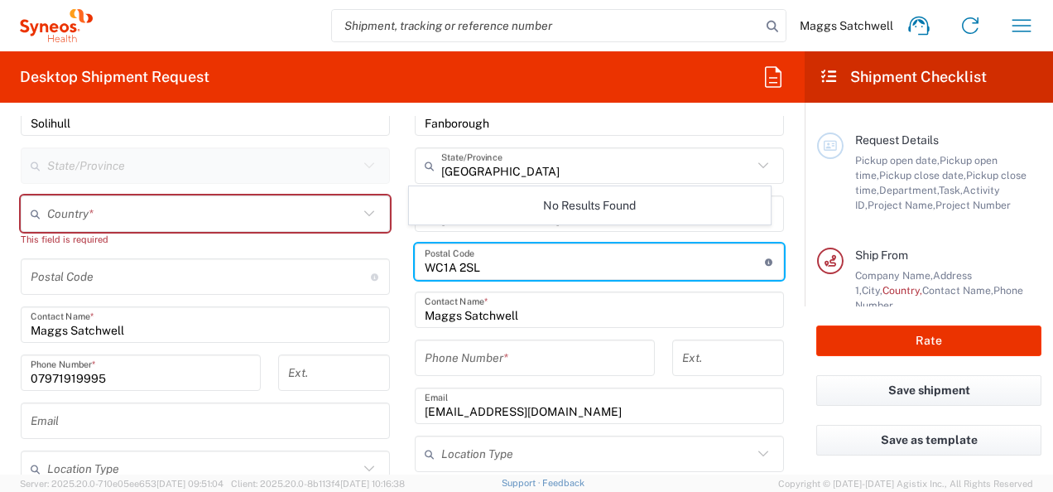
click at [494, 271] on input "undefined" at bounding box center [595, 262] width 340 height 29
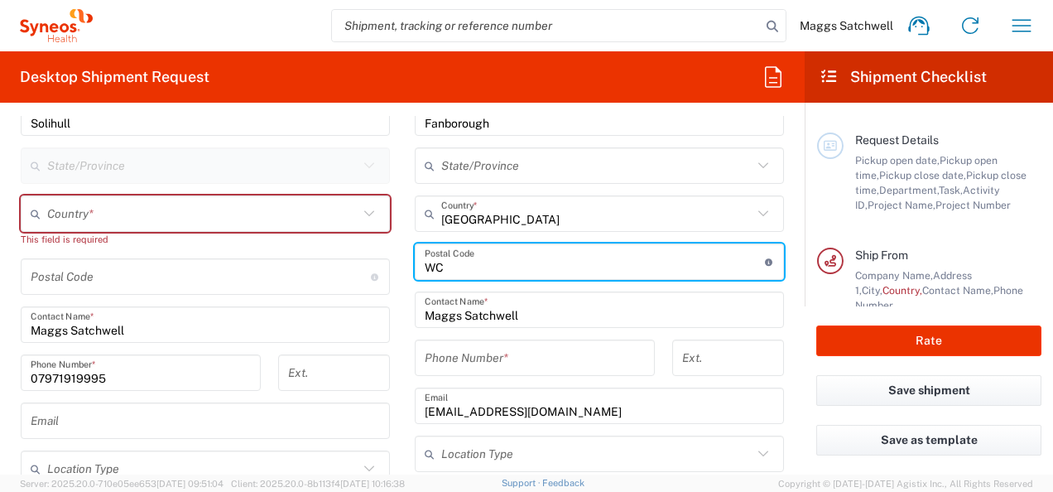
type input "W"
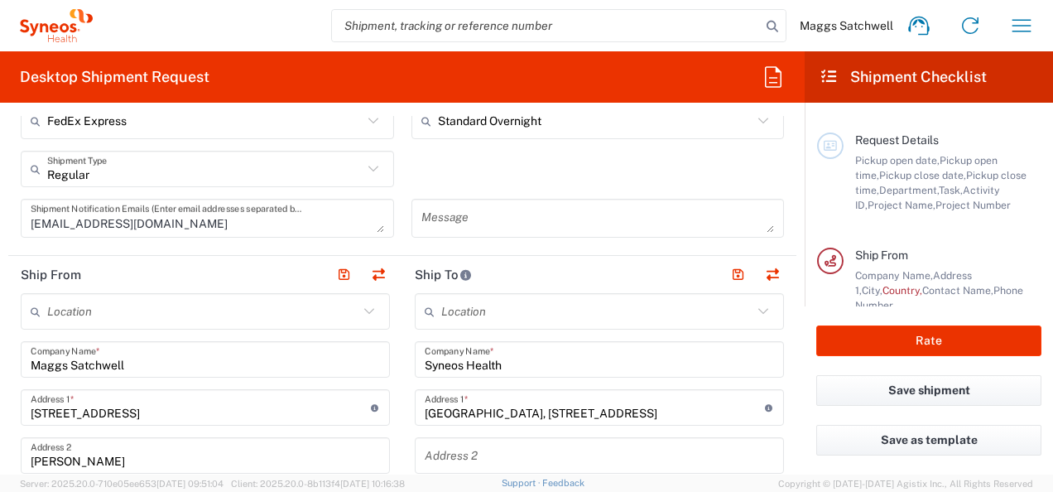
scroll to position [519, 0]
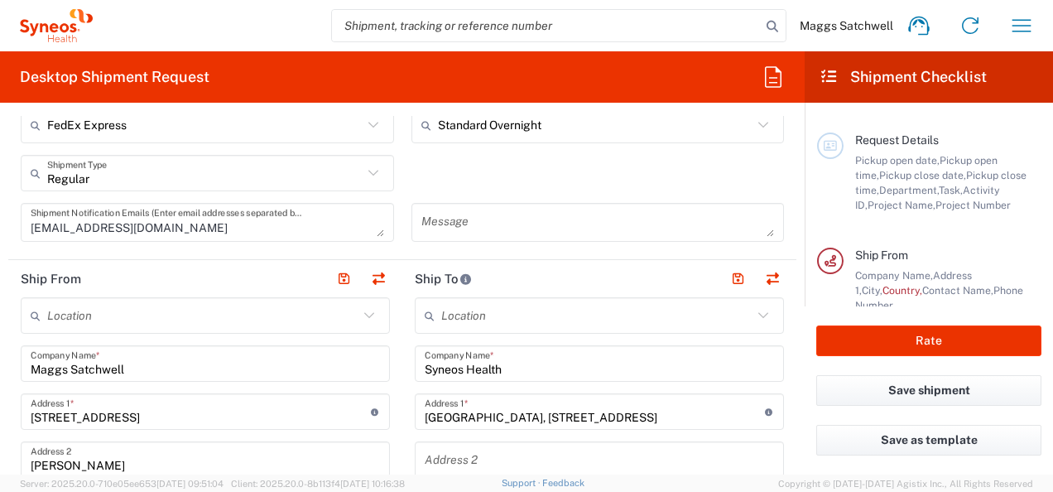
type input "GU14 7BF"
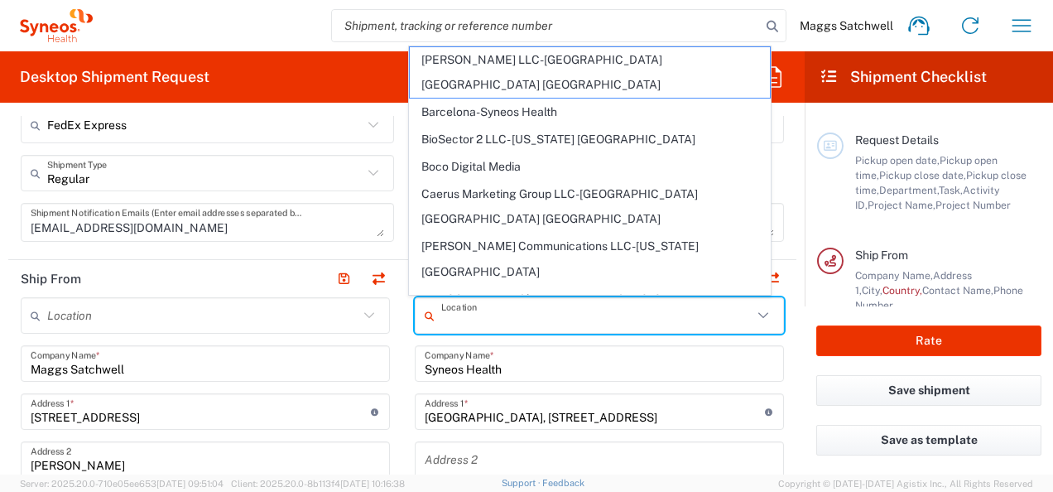
click at [467, 313] on input "text" at bounding box center [596, 315] width 311 height 29
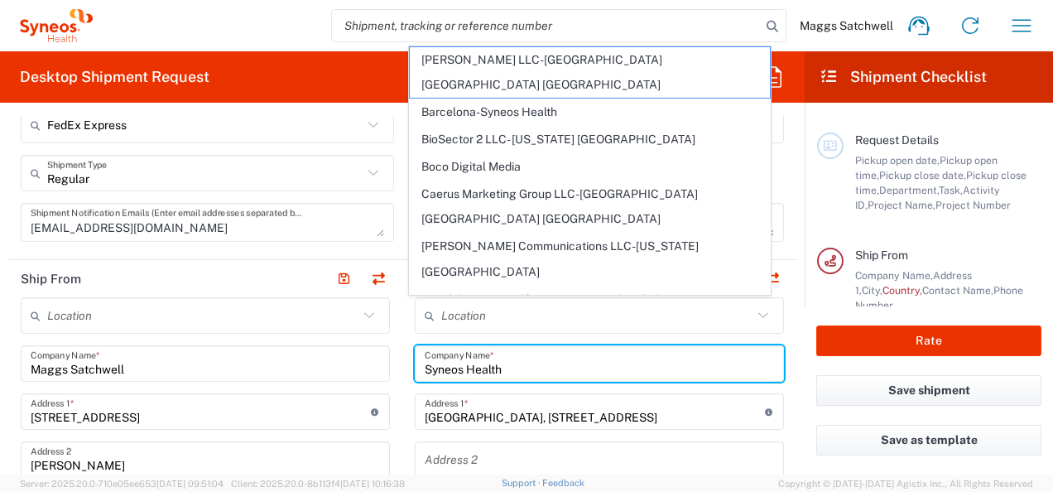
click at [516, 363] on input "Syneos Health" at bounding box center [599, 363] width 349 height 29
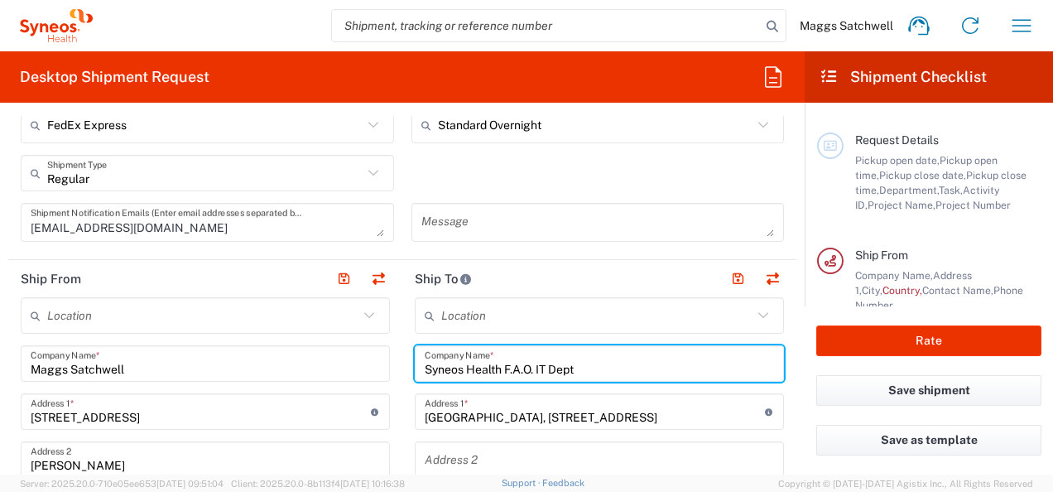
type input "Syneos Health F.A.O. IT Dept"
click at [485, 218] on textarea at bounding box center [597, 222] width 353 height 29
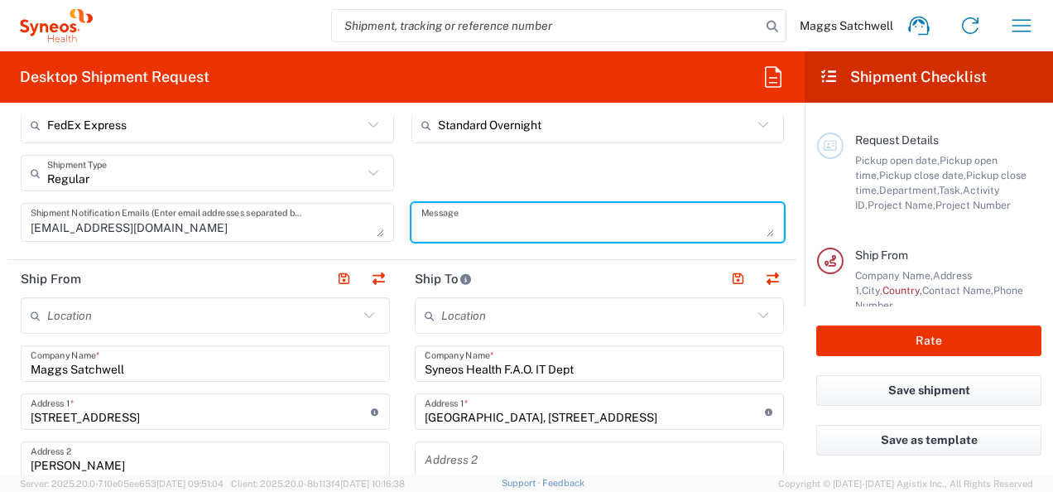
type textarea "R"
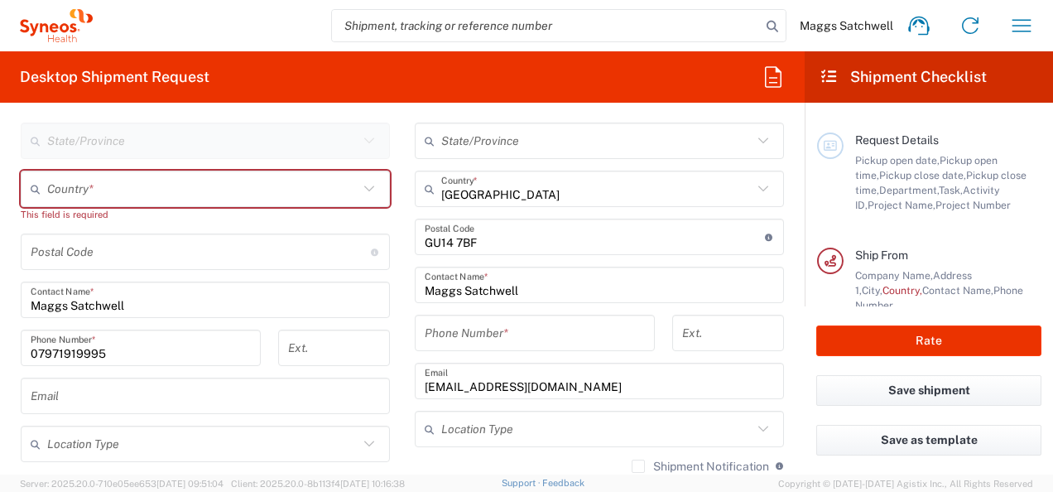
scroll to position [943, 0]
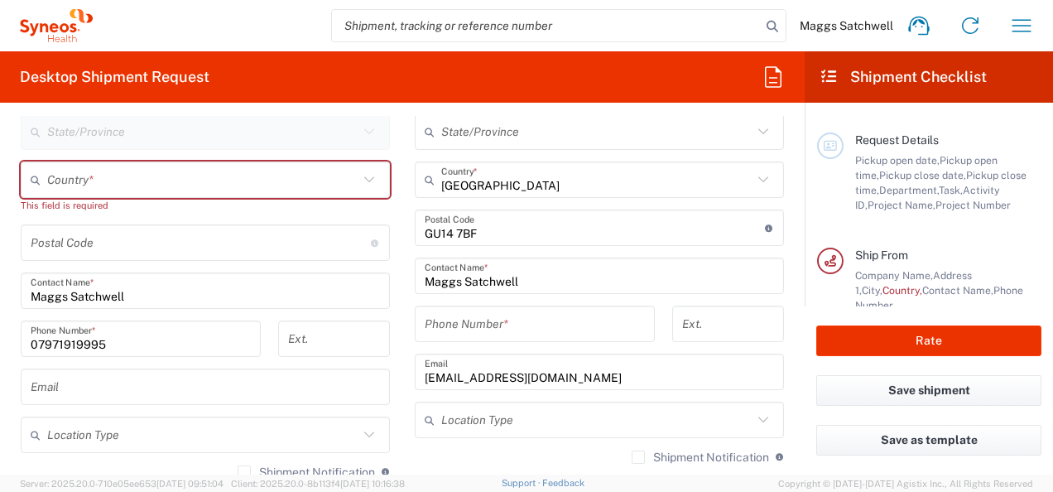
type textarea "IT return from Maggs Satchwell"
click at [102, 181] on input "text" at bounding box center [202, 180] width 311 height 29
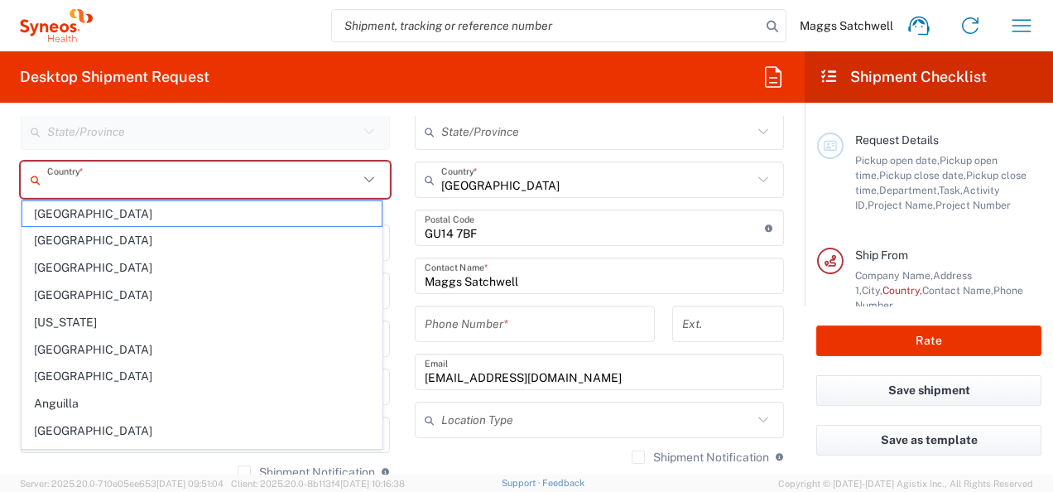
type input "[GEOGRAPHIC_DATA]"
click at [510, 445] on div "Location [PERSON_NAME] LLC-[GEOGRAPHIC_DATA] [GEOGRAPHIC_DATA] [GEOGRAPHIC_DATA…" at bounding box center [599, 220] width 369 height 695
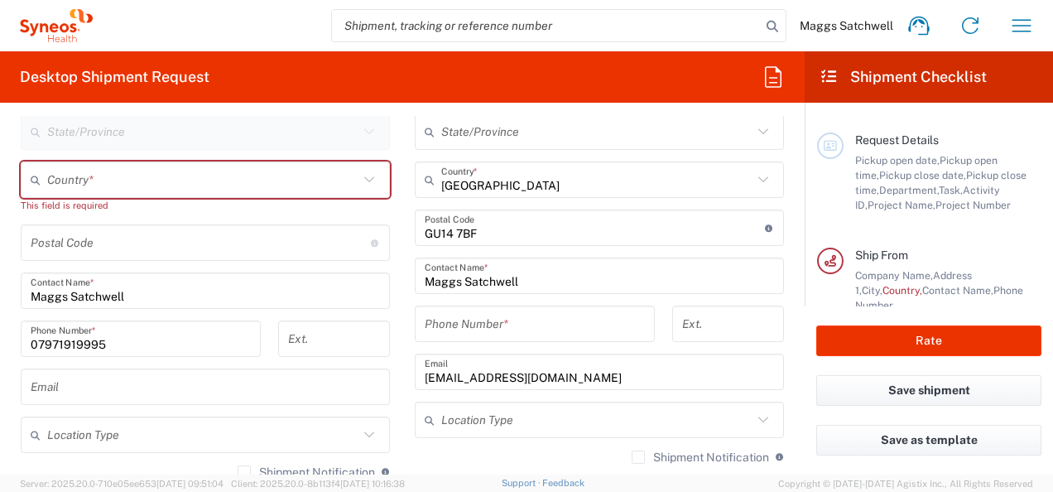
click at [632, 460] on label "Shipment Notification" at bounding box center [700, 456] width 137 height 13
click at [638, 457] on input "Shipment Notification" at bounding box center [638, 457] width 0 height 0
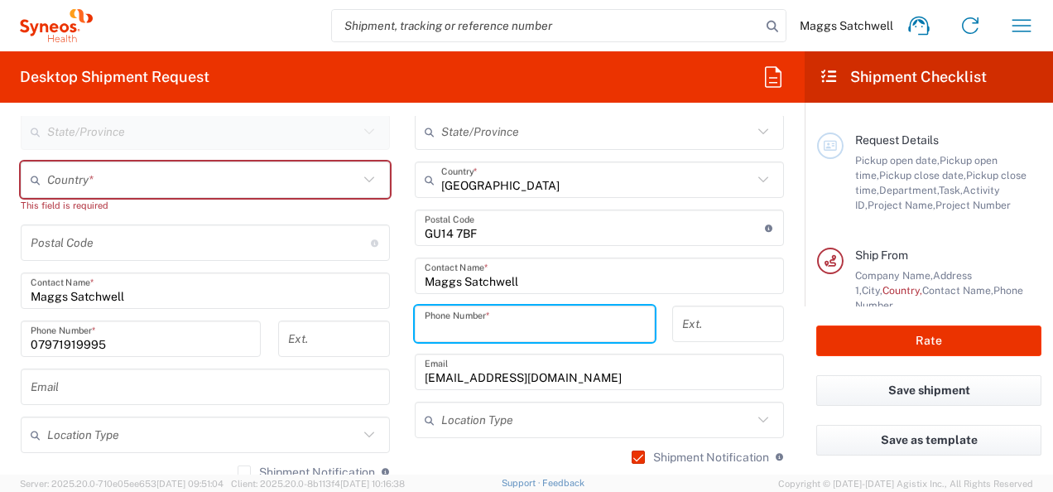
click at [526, 317] on input "tel" at bounding box center [535, 324] width 220 height 29
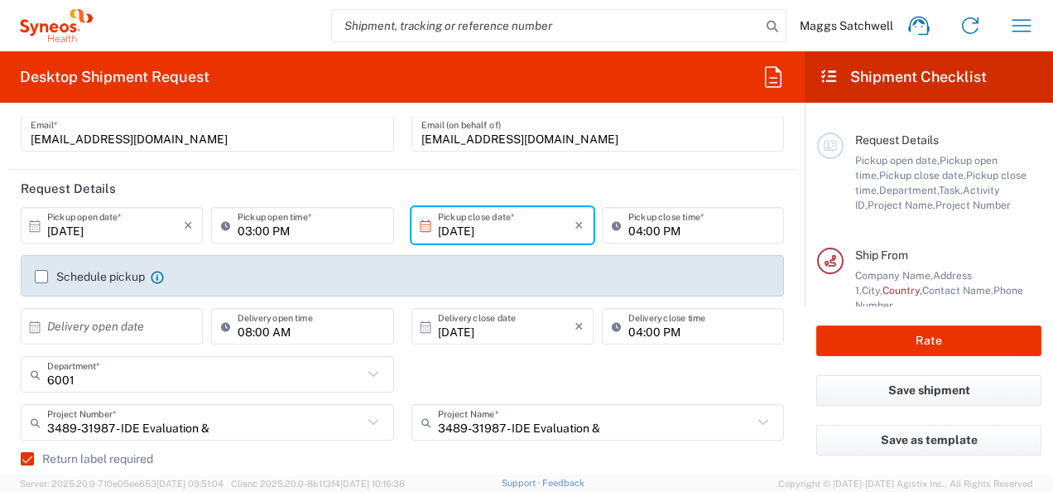
scroll to position [0, 0]
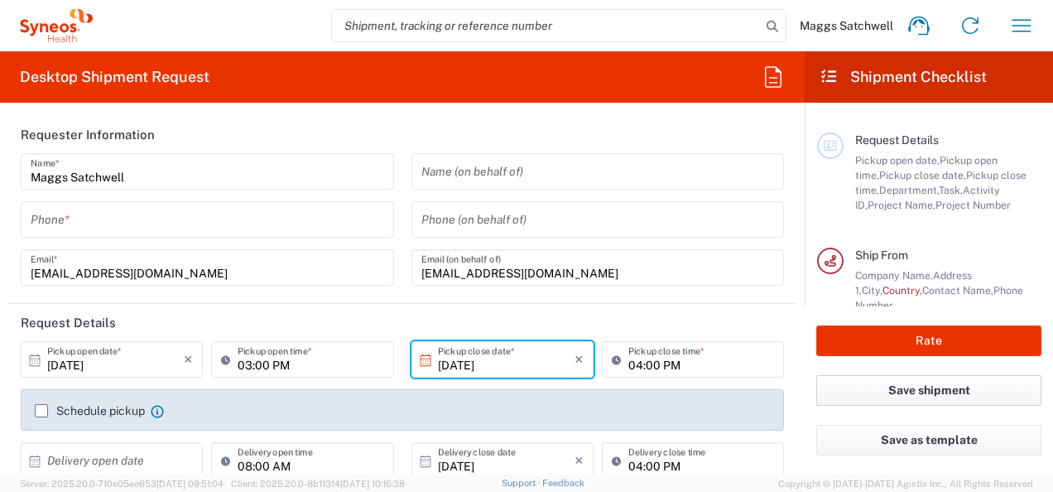
type input "07971 919995"
click at [914, 384] on button "Save shipment" at bounding box center [928, 390] width 225 height 31
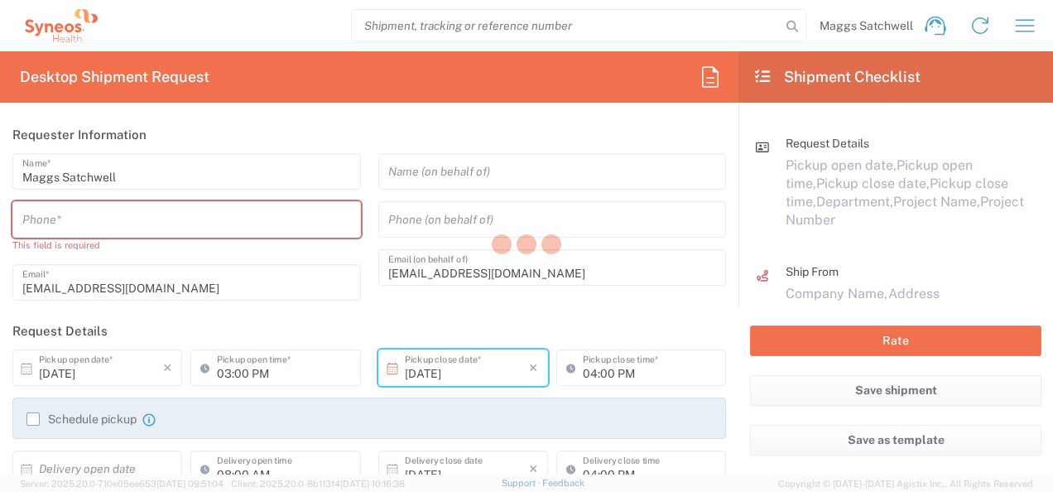
type input "3489-31987 - IDE Evaluation &"
click at [144, 228] on div at bounding box center [526, 246] width 1053 height 492
